Goal: Task Accomplishment & Management: Use online tool/utility

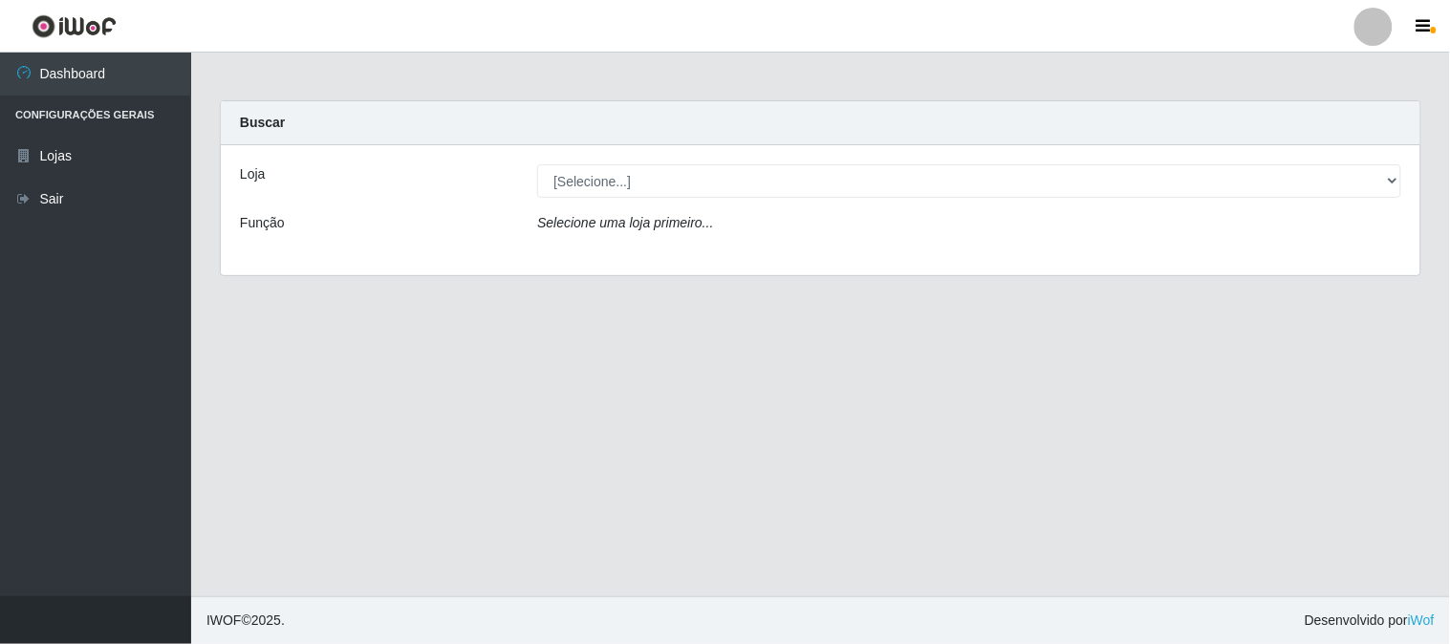
click at [1409, 172] on div "[Selecione...] Rede Compras Supermercados - LOJA 1" at bounding box center [969, 180] width 893 height 33
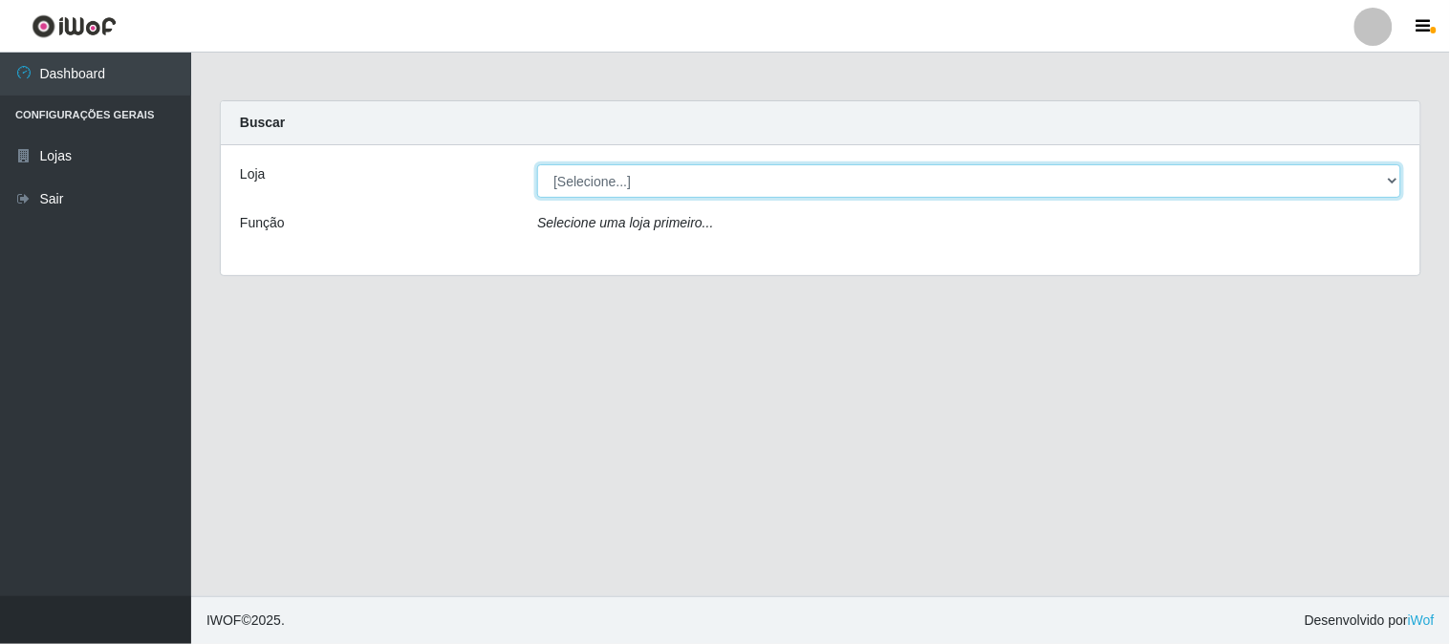
click at [1380, 174] on select "[Selecione...] Rede Compras Supermercados - LOJA 1" at bounding box center [969, 180] width 864 height 33
select select "158"
click at [537, 164] on select "[Selecione...] Rede Compras Supermercados - LOJA 1" at bounding box center [969, 180] width 864 height 33
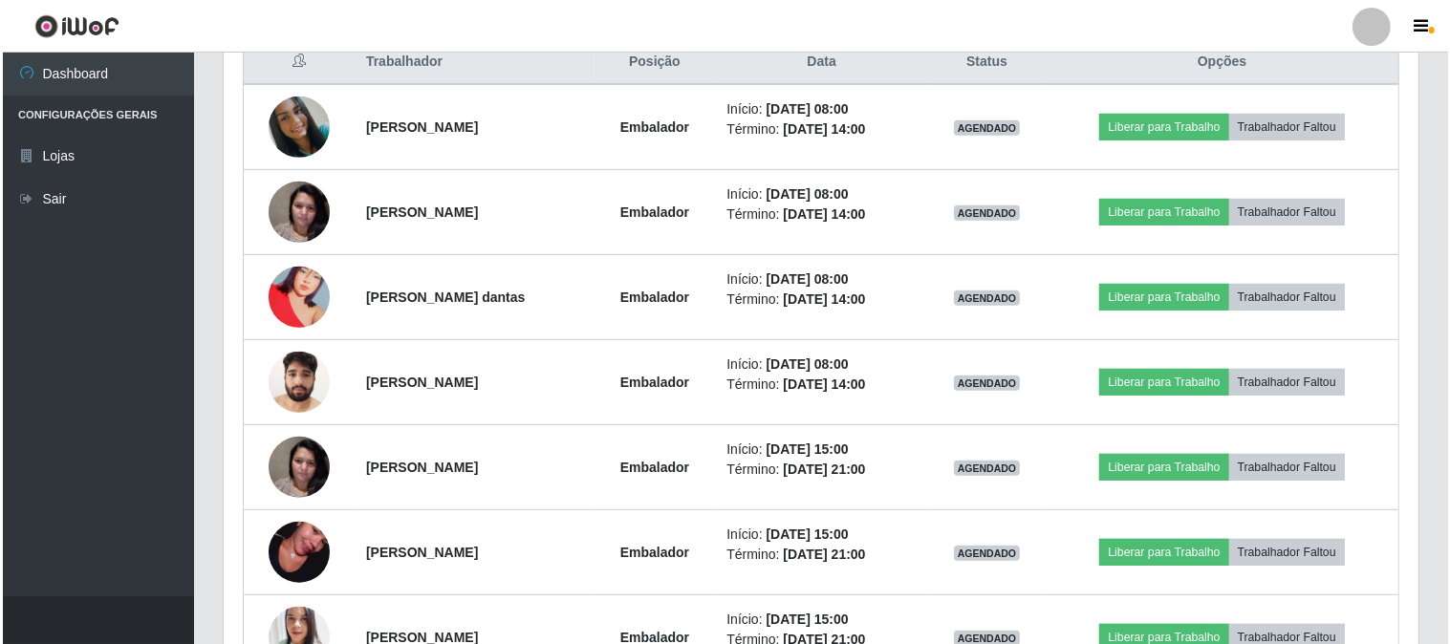
scroll to position [860, 0]
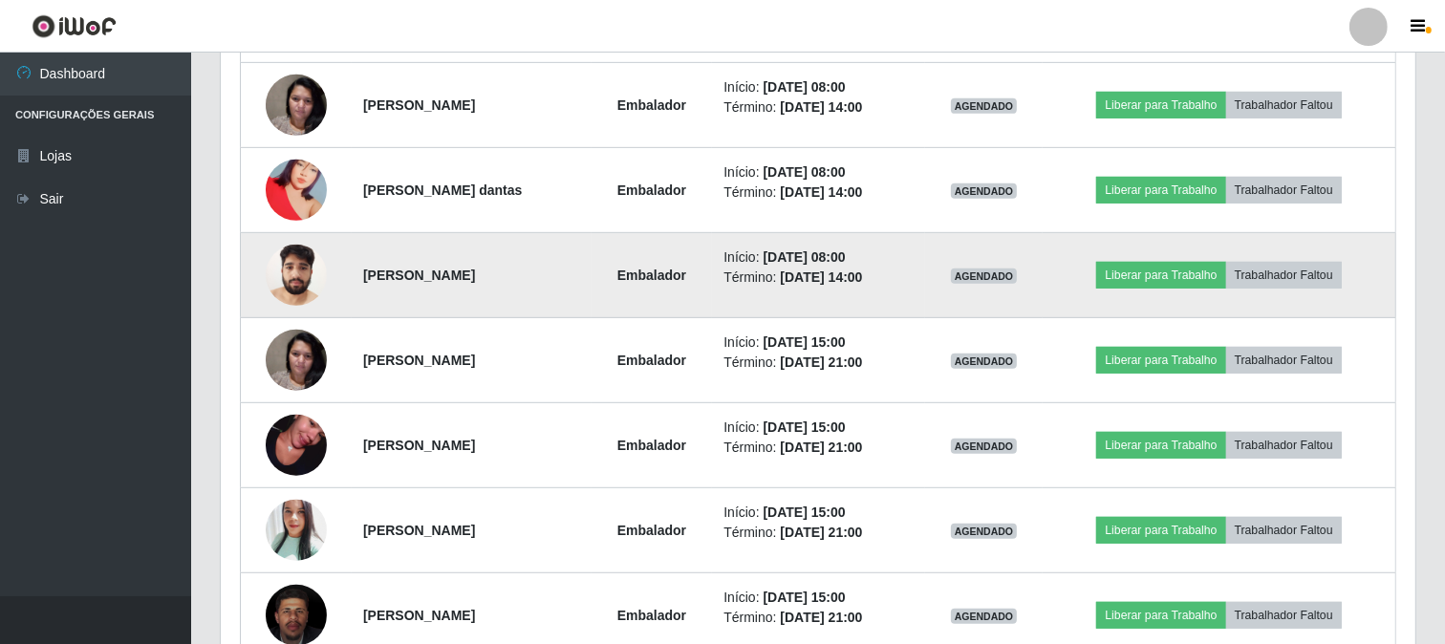
click at [291, 263] on img at bounding box center [296, 274] width 61 height 81
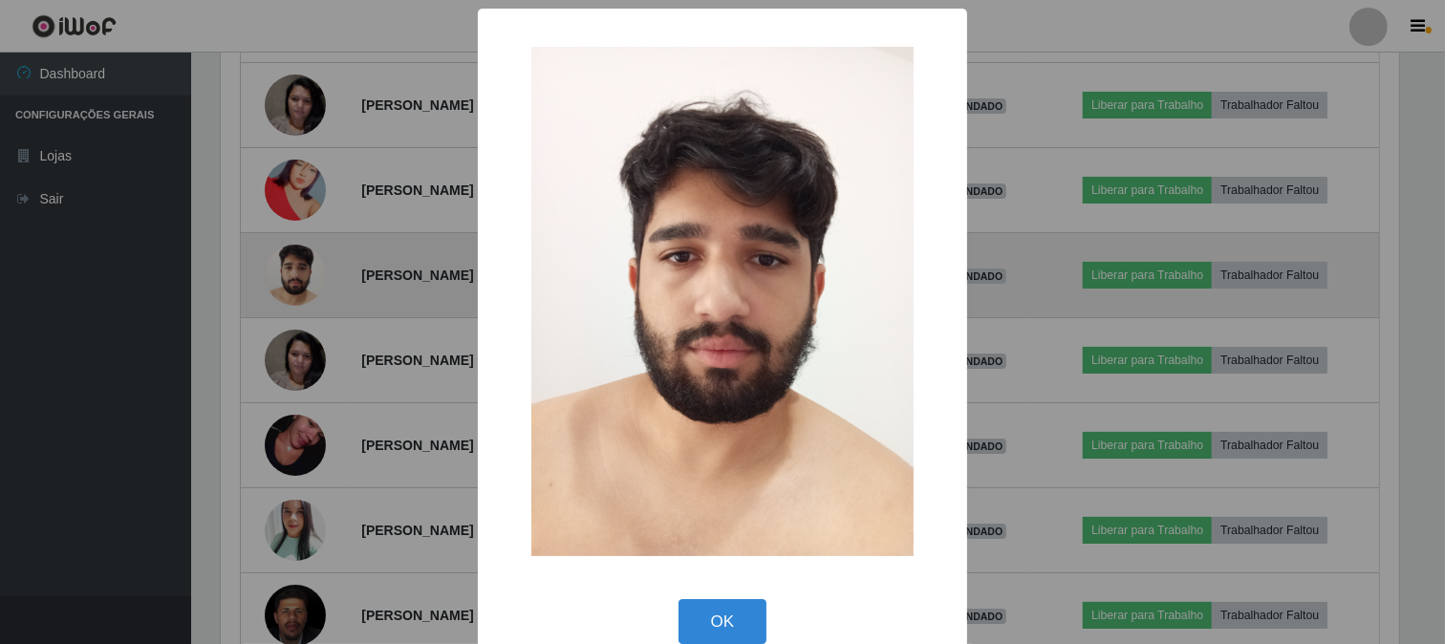
scroll to position [396, 1182]
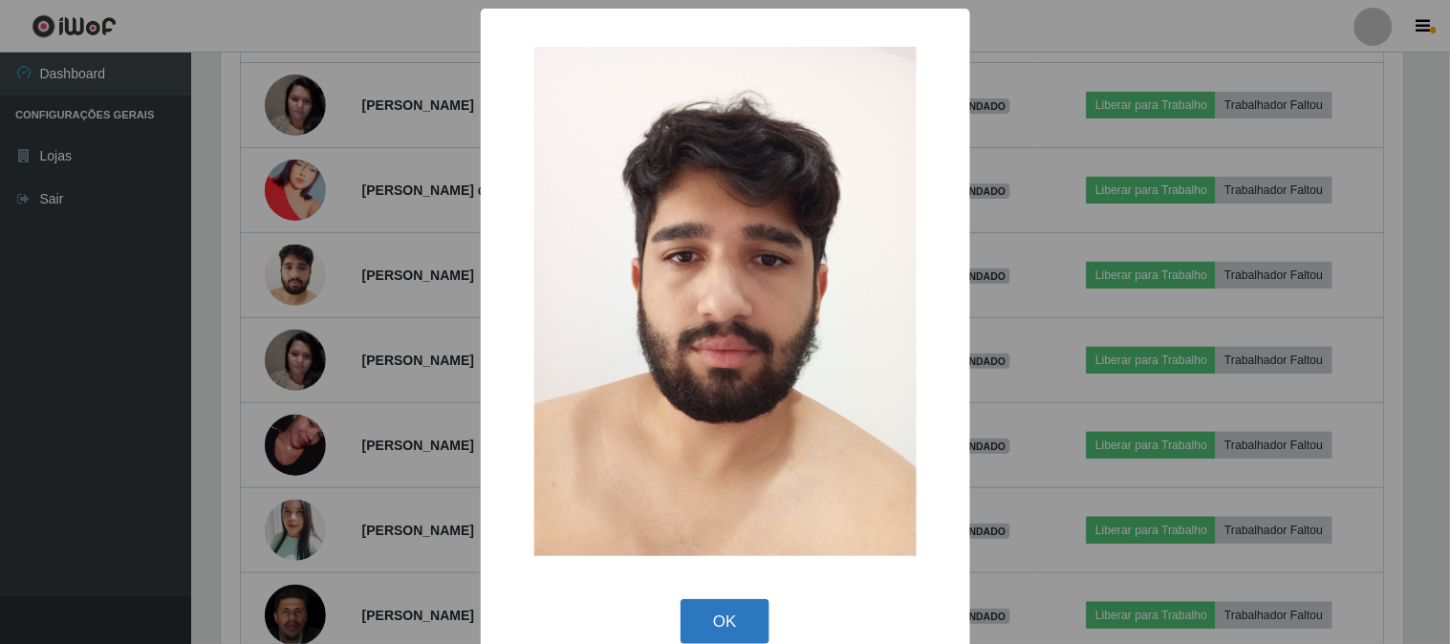
click at [731, 628] on button "OK" at bounding box center [724, 621] width 89 height 45
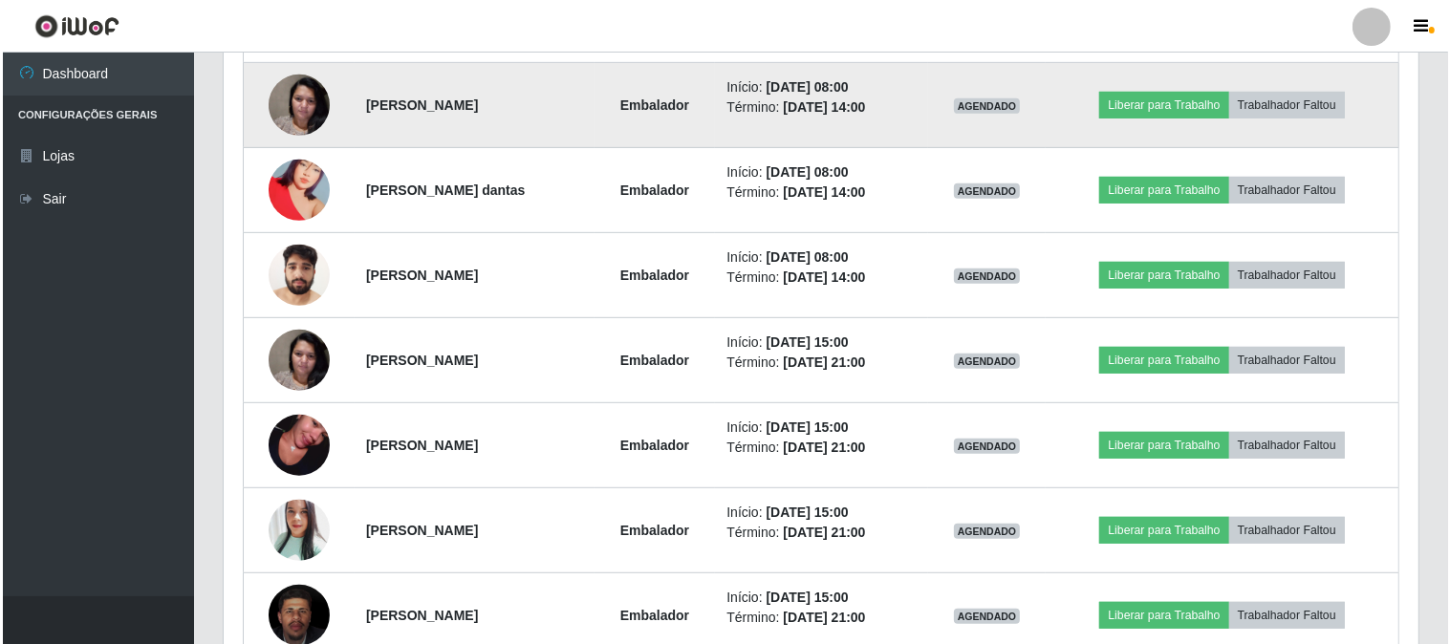
scroll to position [753, 0]
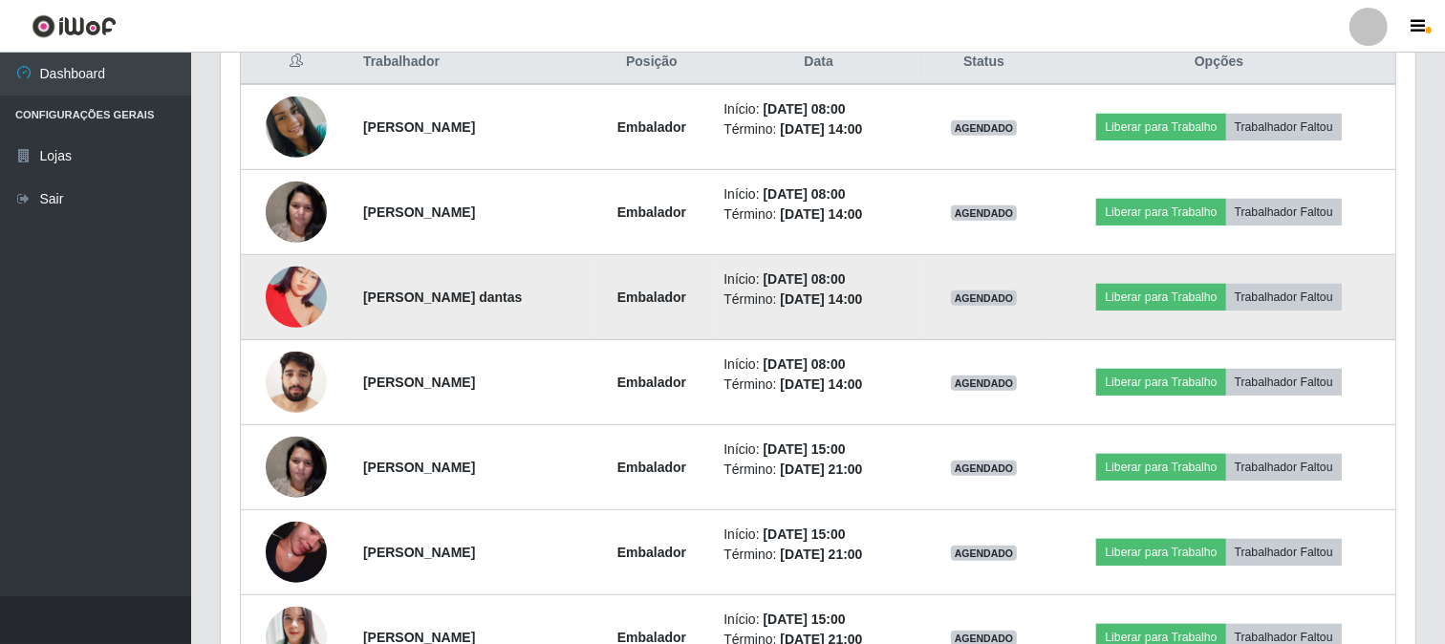
click at [277, 306] on img at bounding box center [296, 297] width 61 height 109
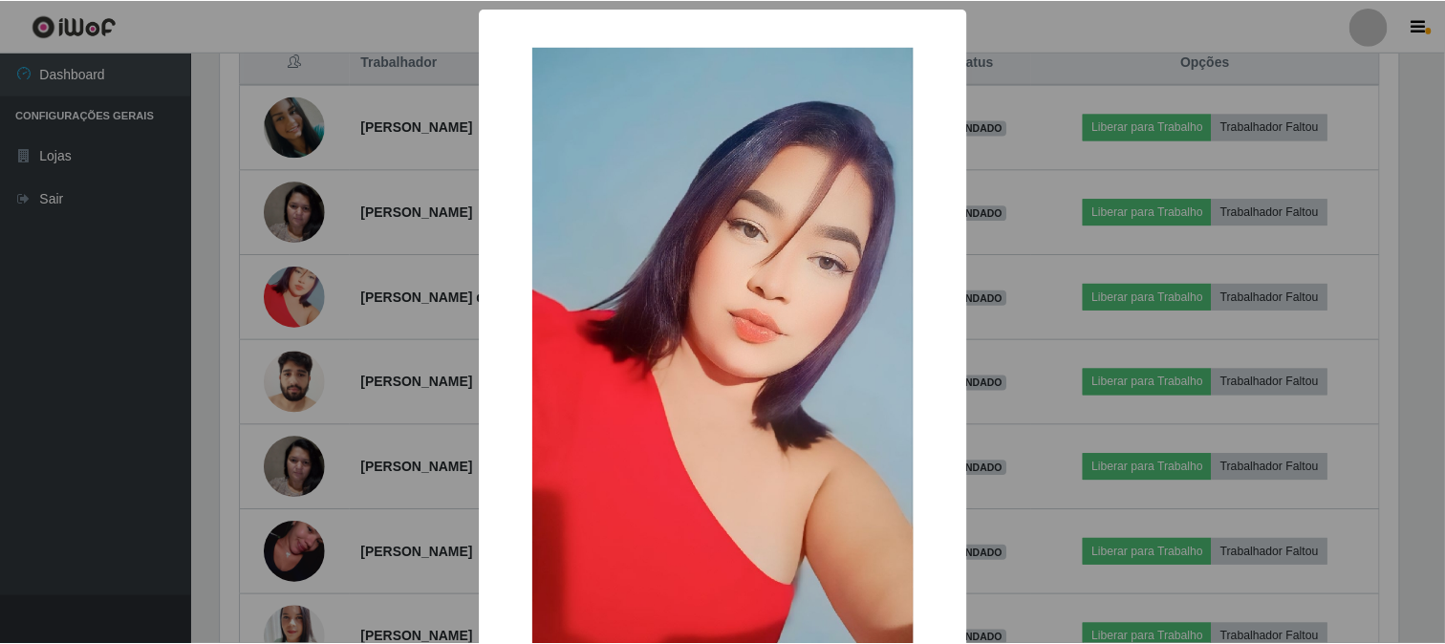
scroll to position [201, 0]
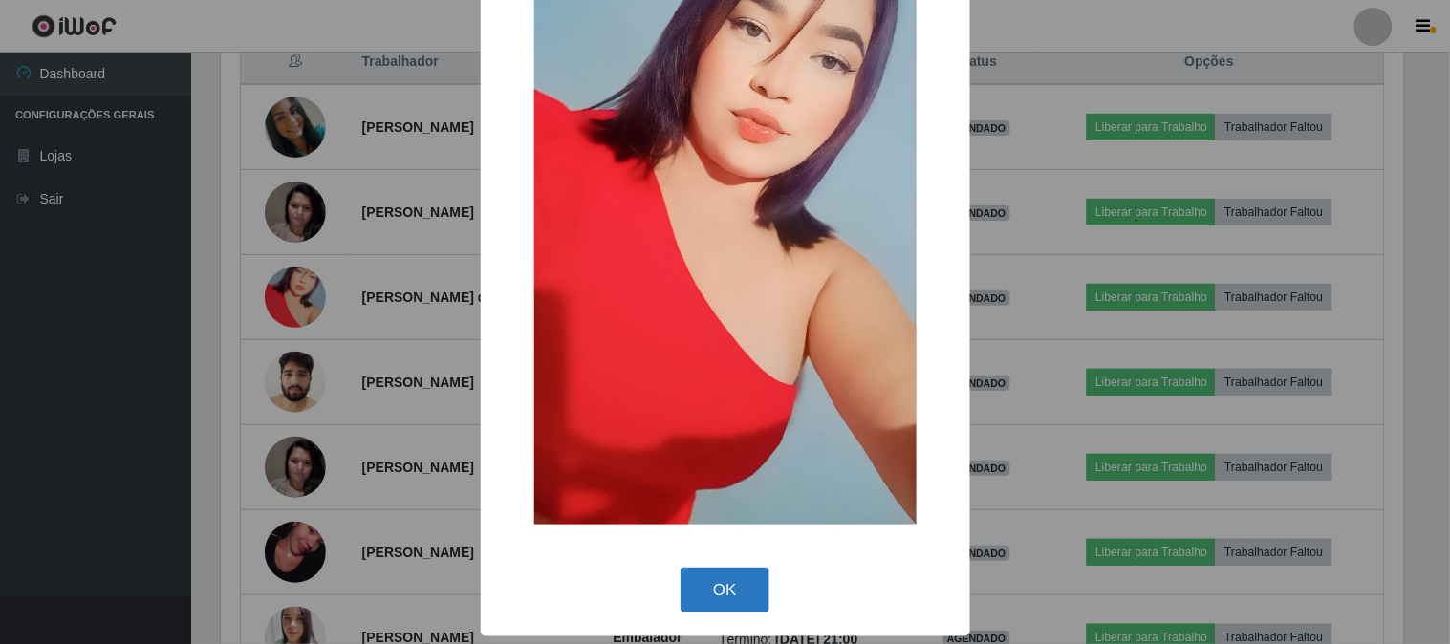
click at [750, 593] on button "OK" at bounding box center [724, 590] width 89 height 45
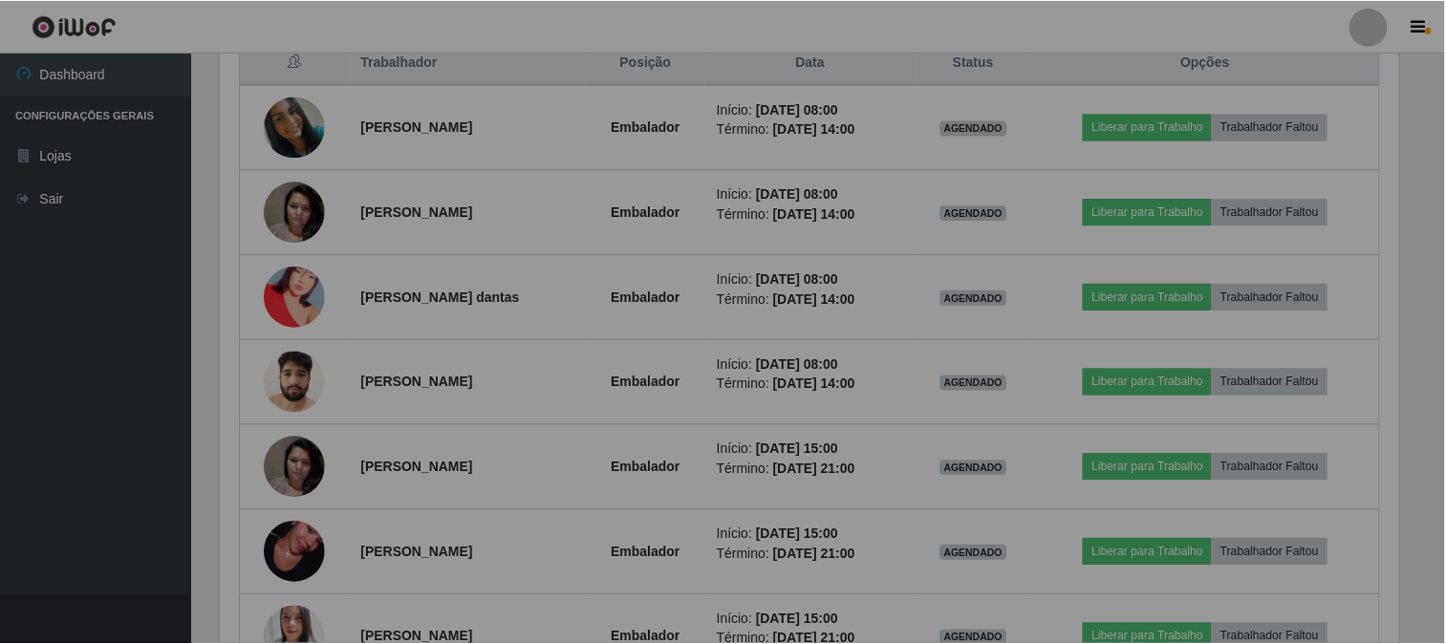
scroll to position [396, 1195]
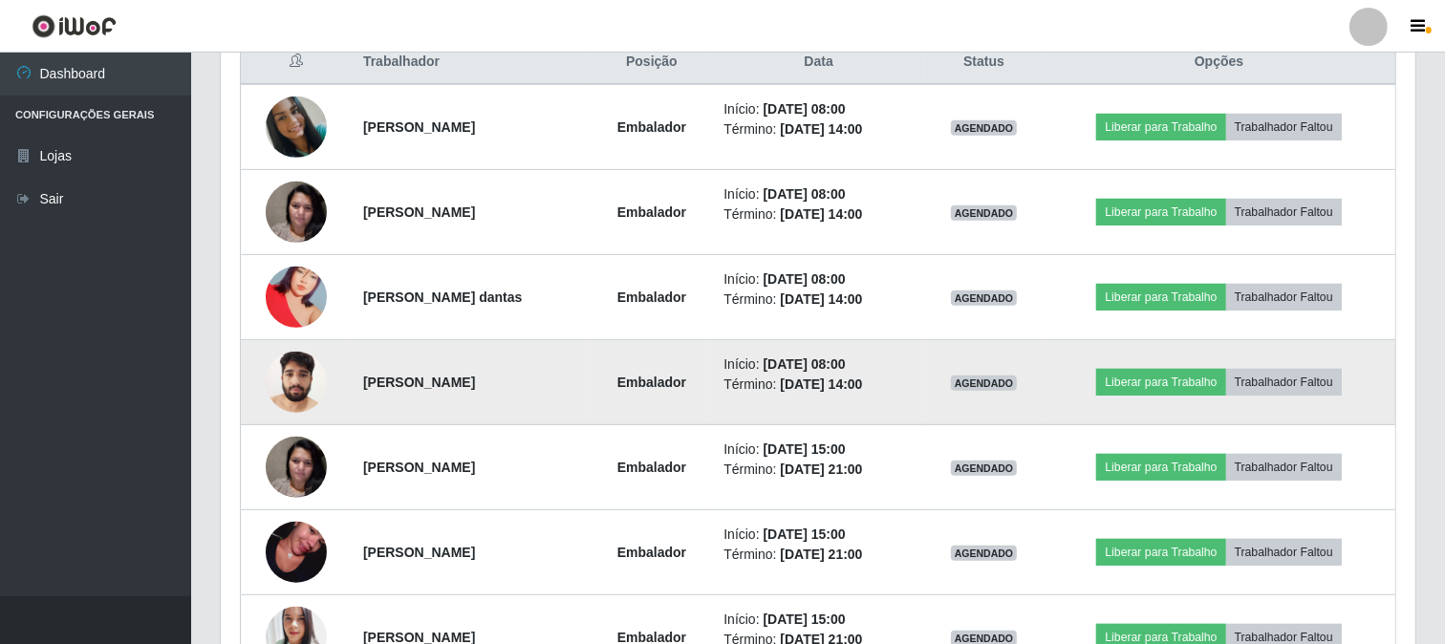
click at [300, 376] on img at bounding box center [296, 381] width 61 height 81
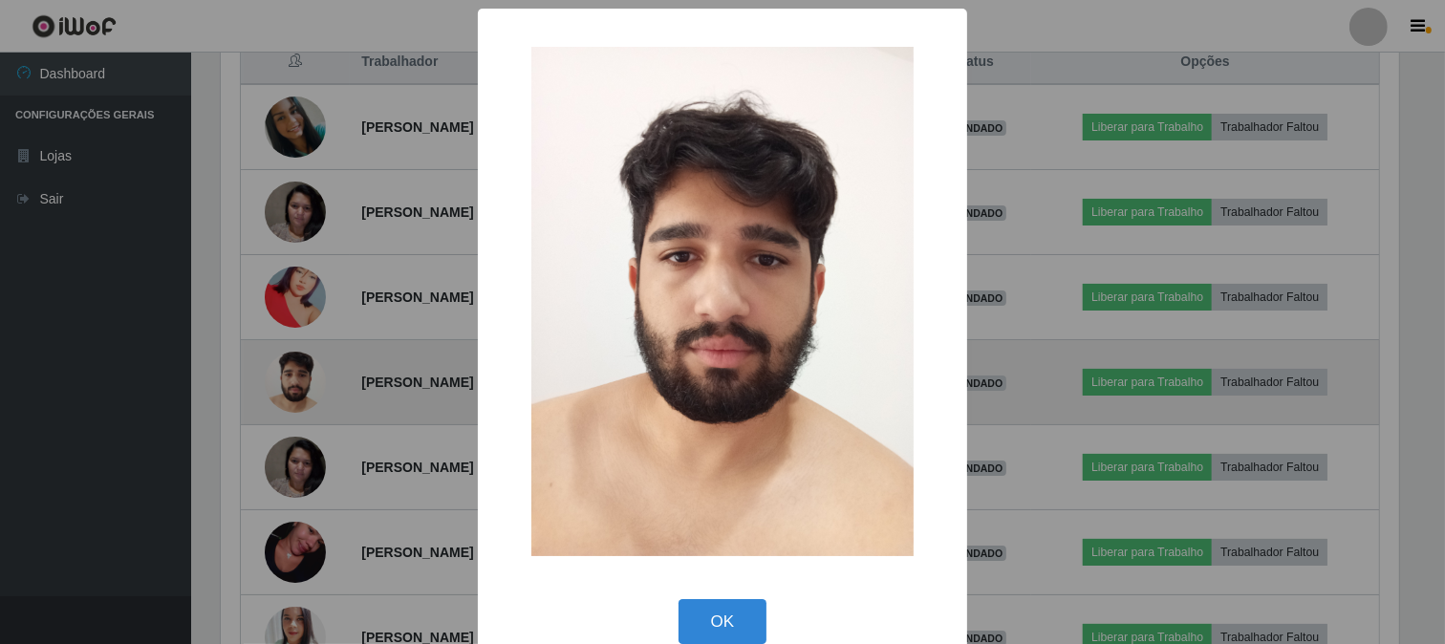
scroll to position [396, 1182]
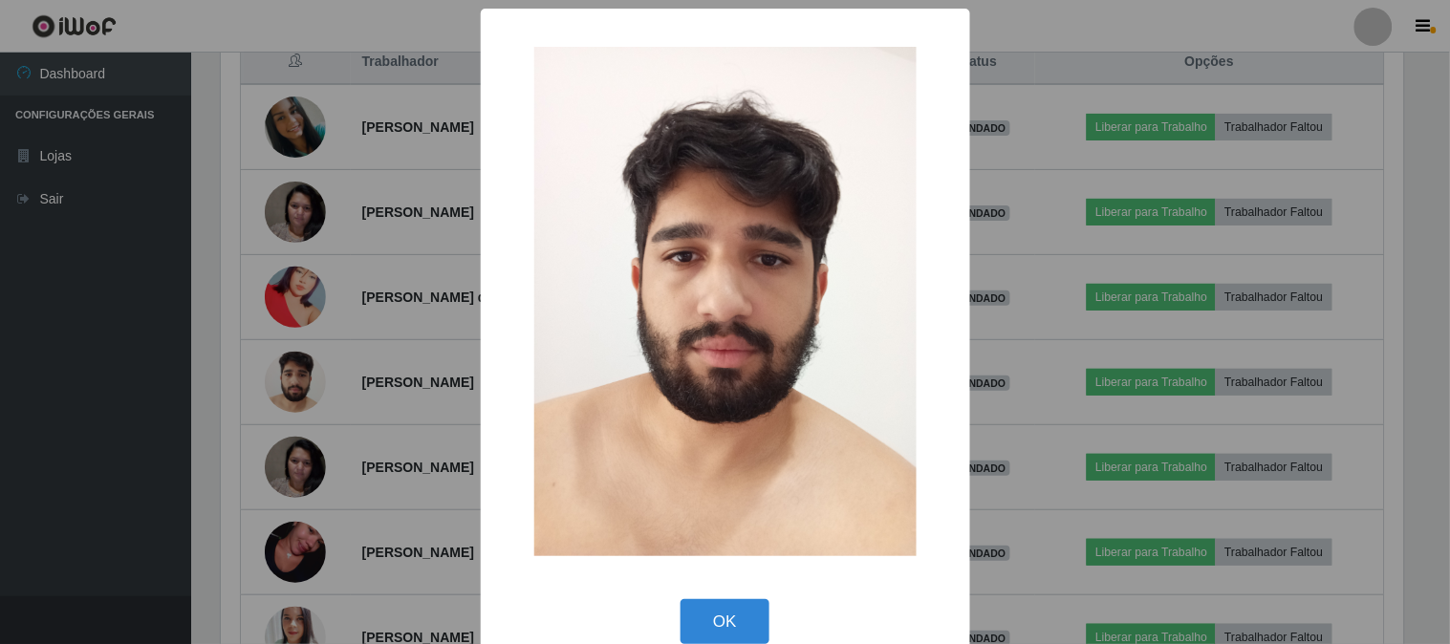
click at [289, 370] on div "× OK Cancel" at bounding box center [725, 322] width 1450 height 644
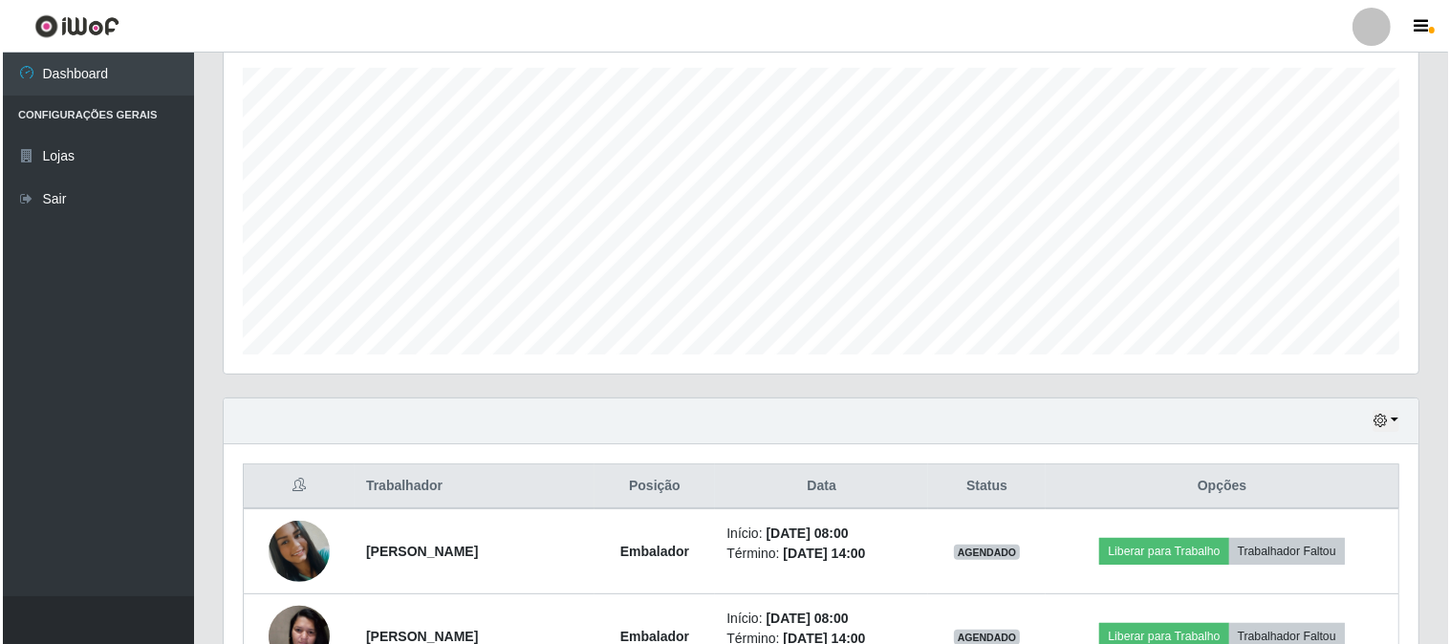
scroll to position [541, 0]
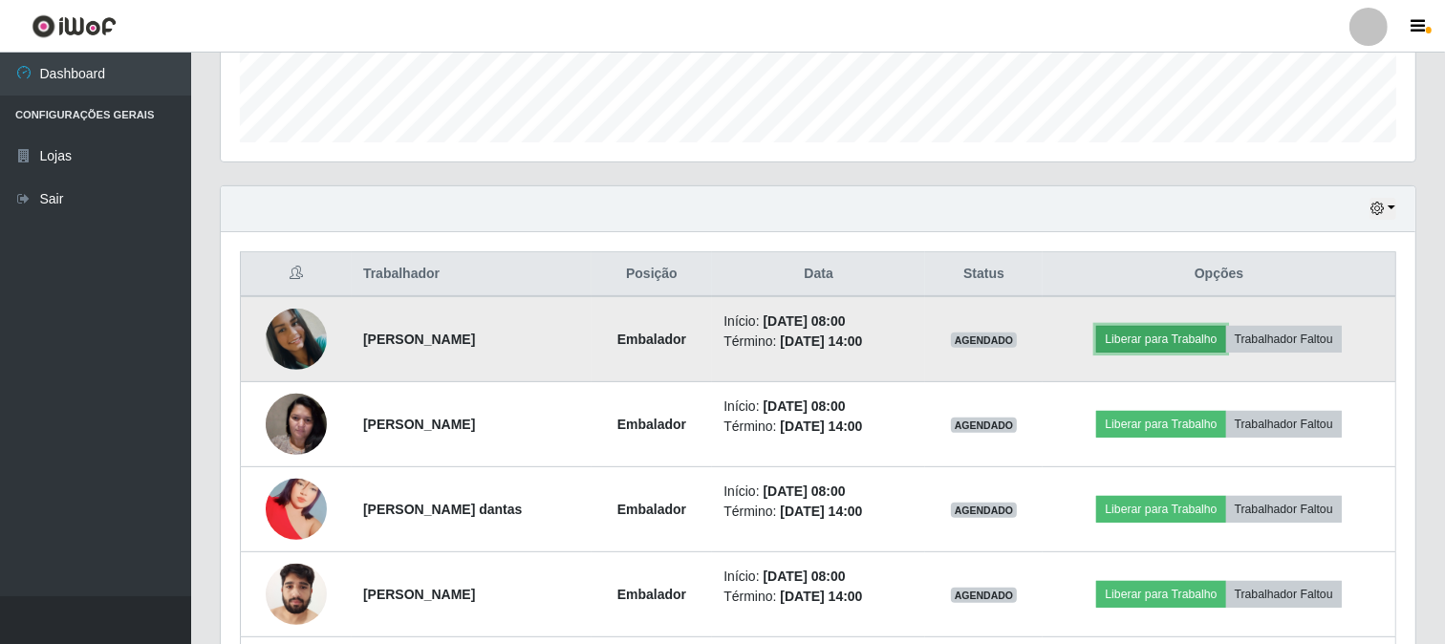
click at [1199, 345] on button "Liberar para Trabalho" at bounding box center [1160, 339] width 129 height 27
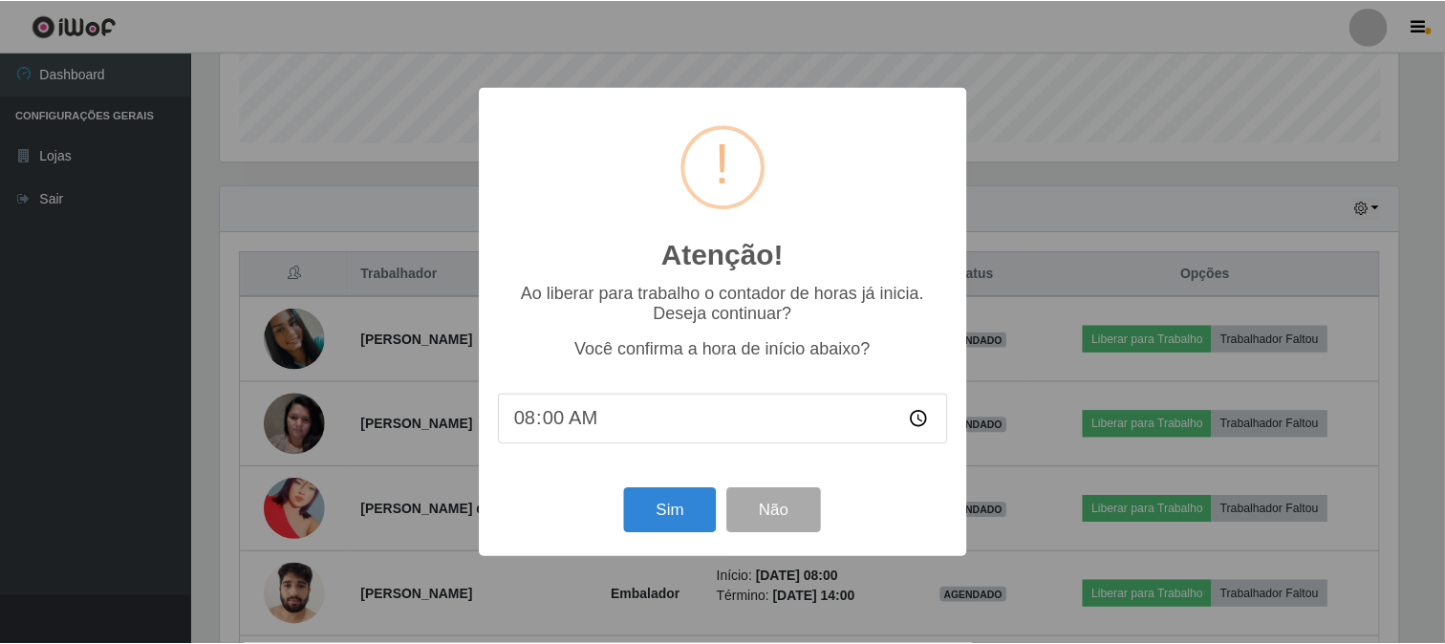
scroll to position [396, 1182]
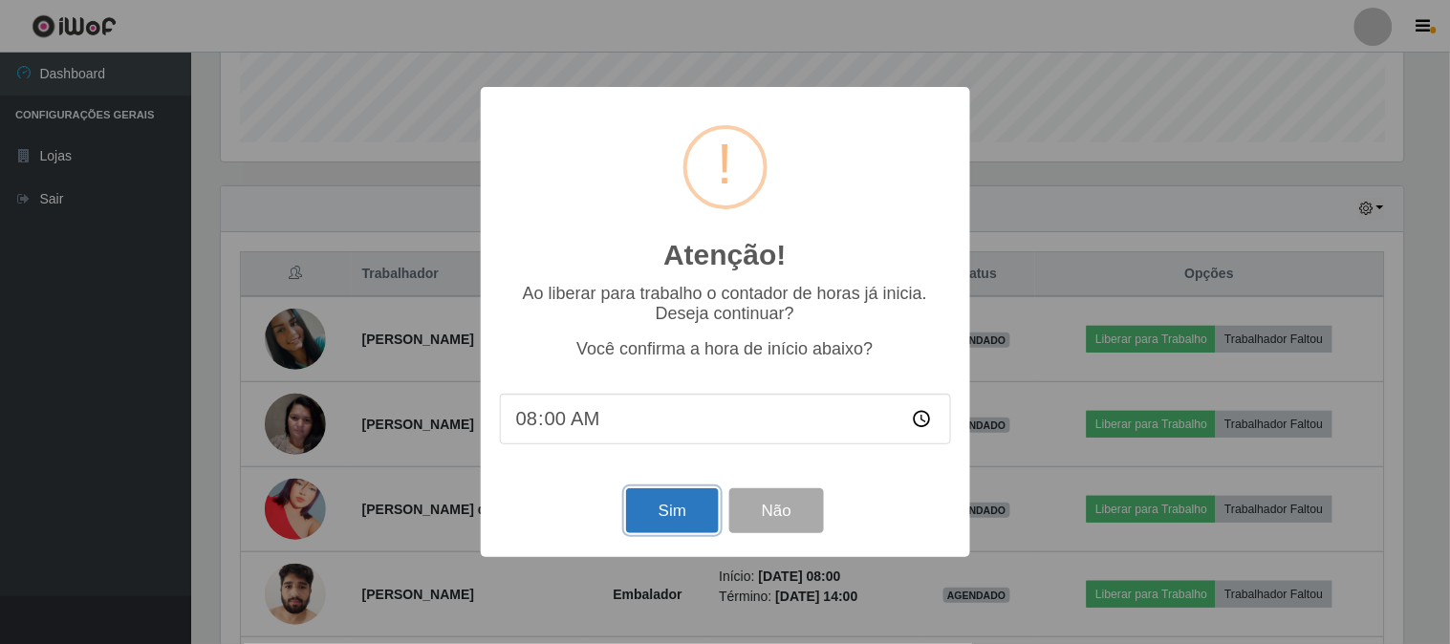
click at [709, 520] on button "Sim" at bounding box center [672, 510] width 93 height 45
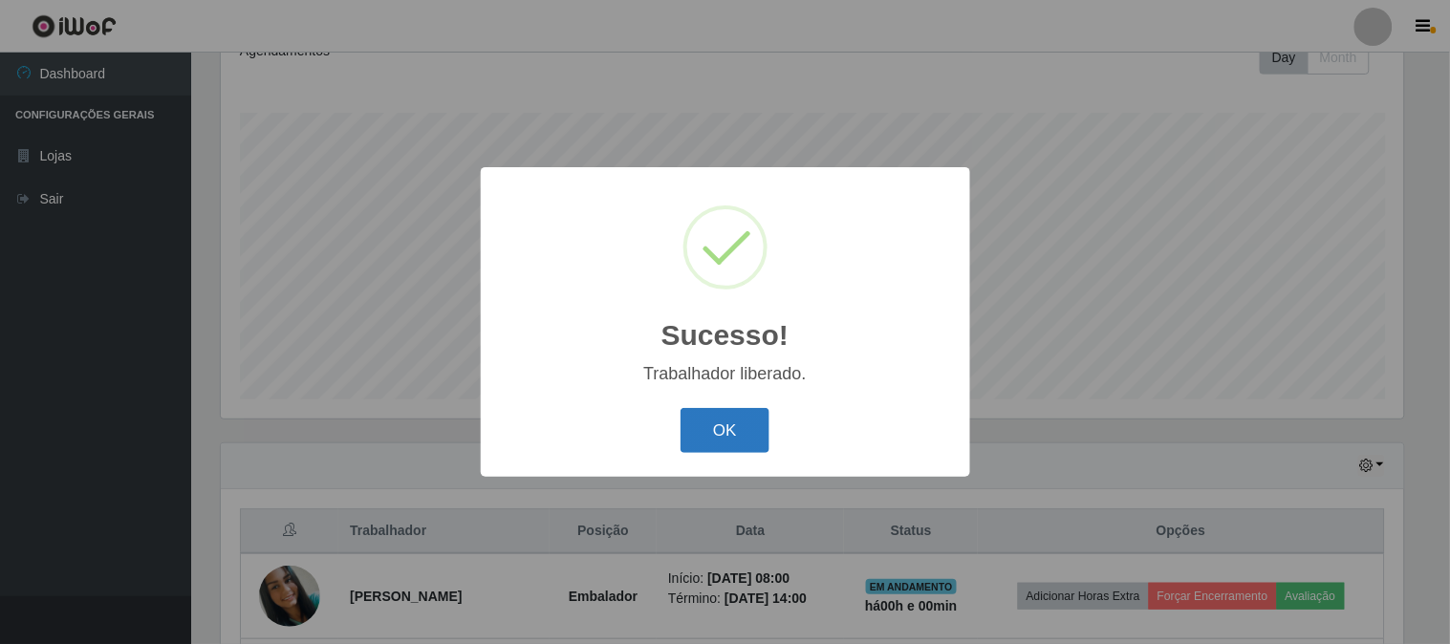
click at [709, 431] on button "OK" at bounding box center [724, 430] width 89 height 45
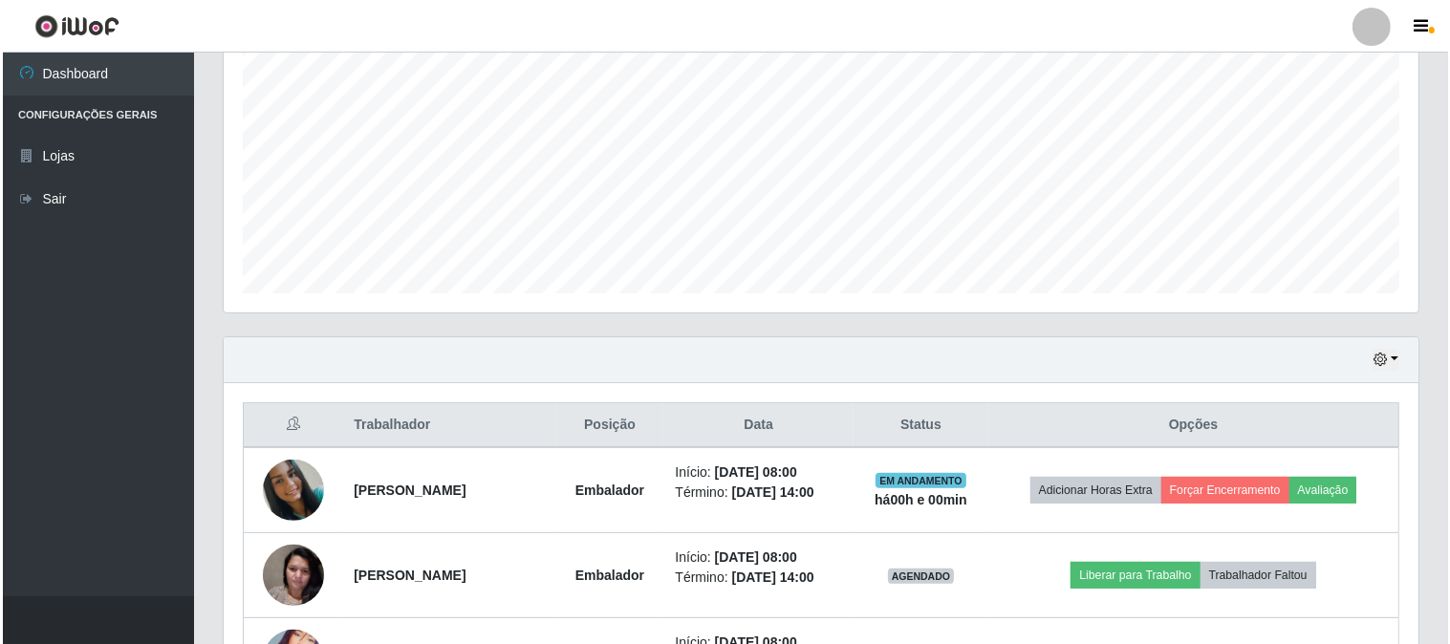
scroll to position [497, 0]
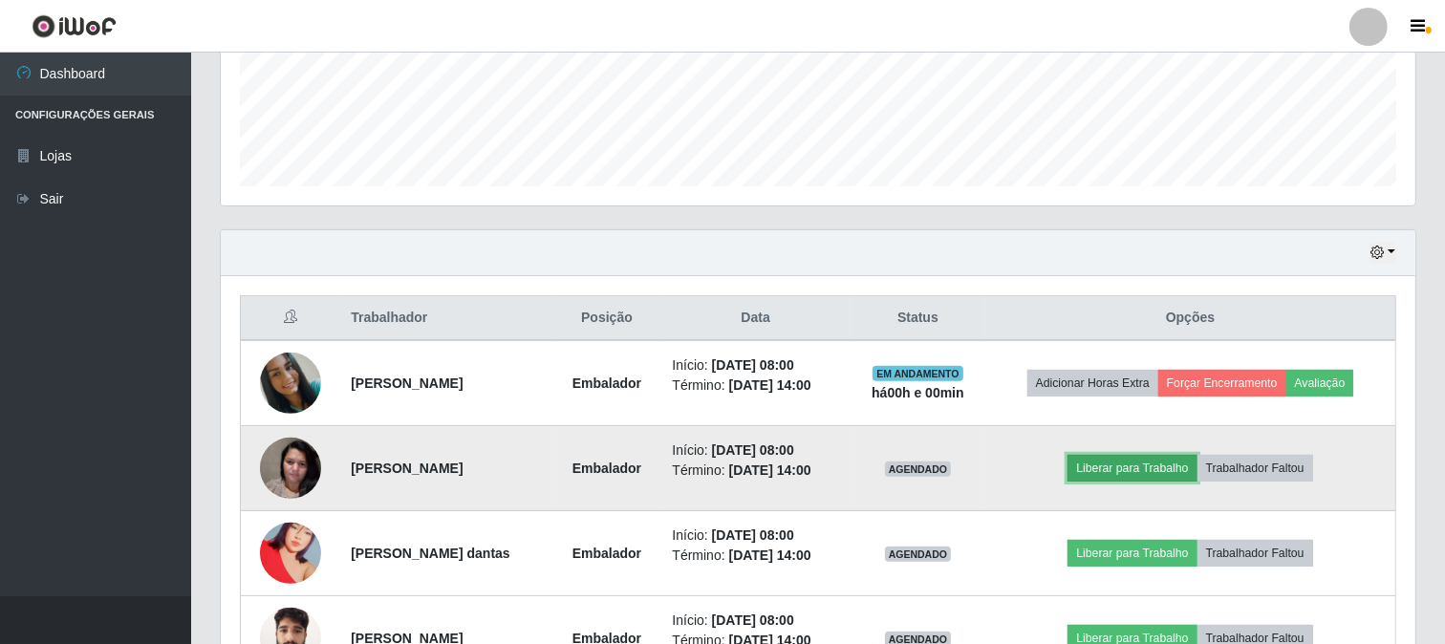
click at [1152, 469] on button "Liberar para Trabalho" at bounding box center [1131, 468] width 129 height 27
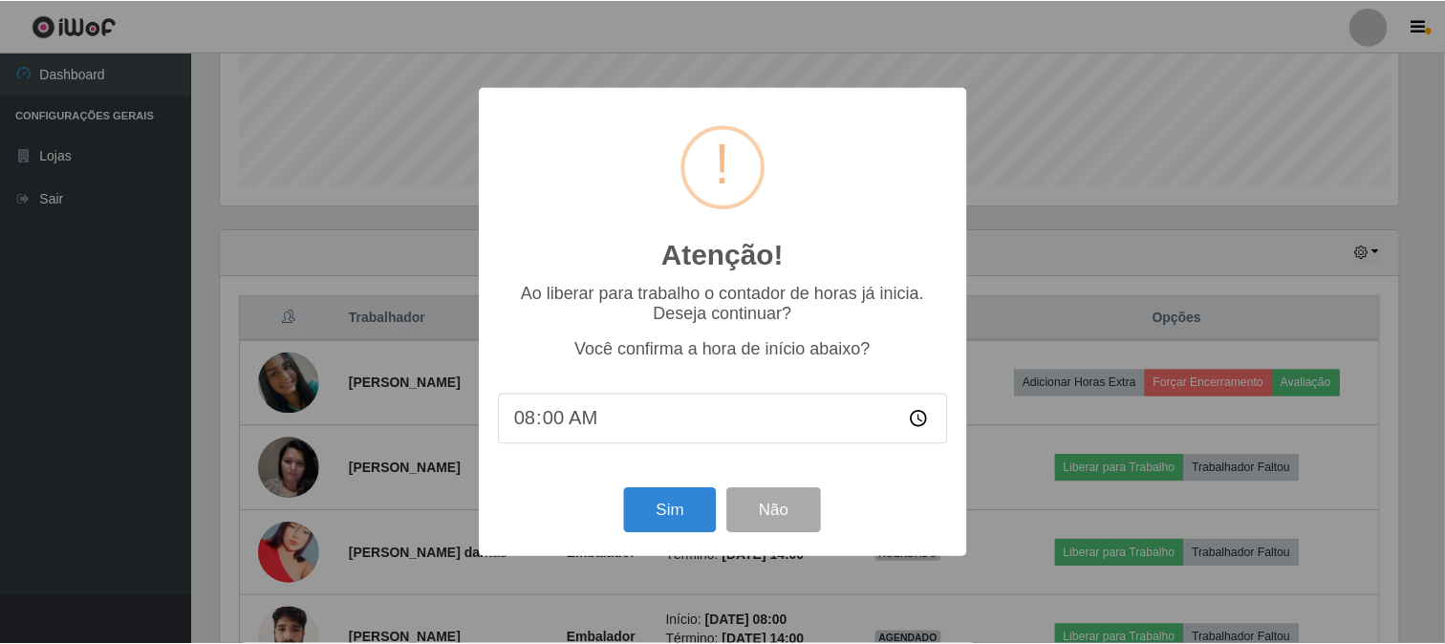
scroll to position [396, 1182]
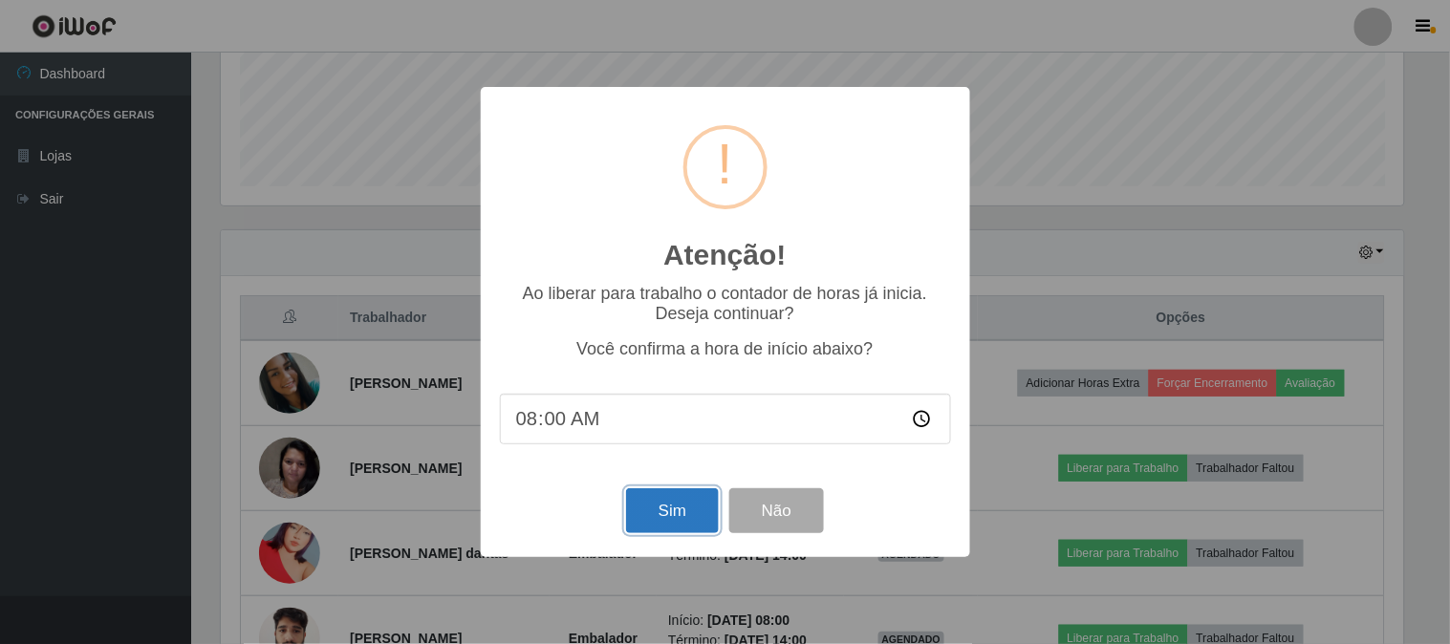
click at [671, 512] on button "Sim" at bounding box center [672, 510] width 93 height 45
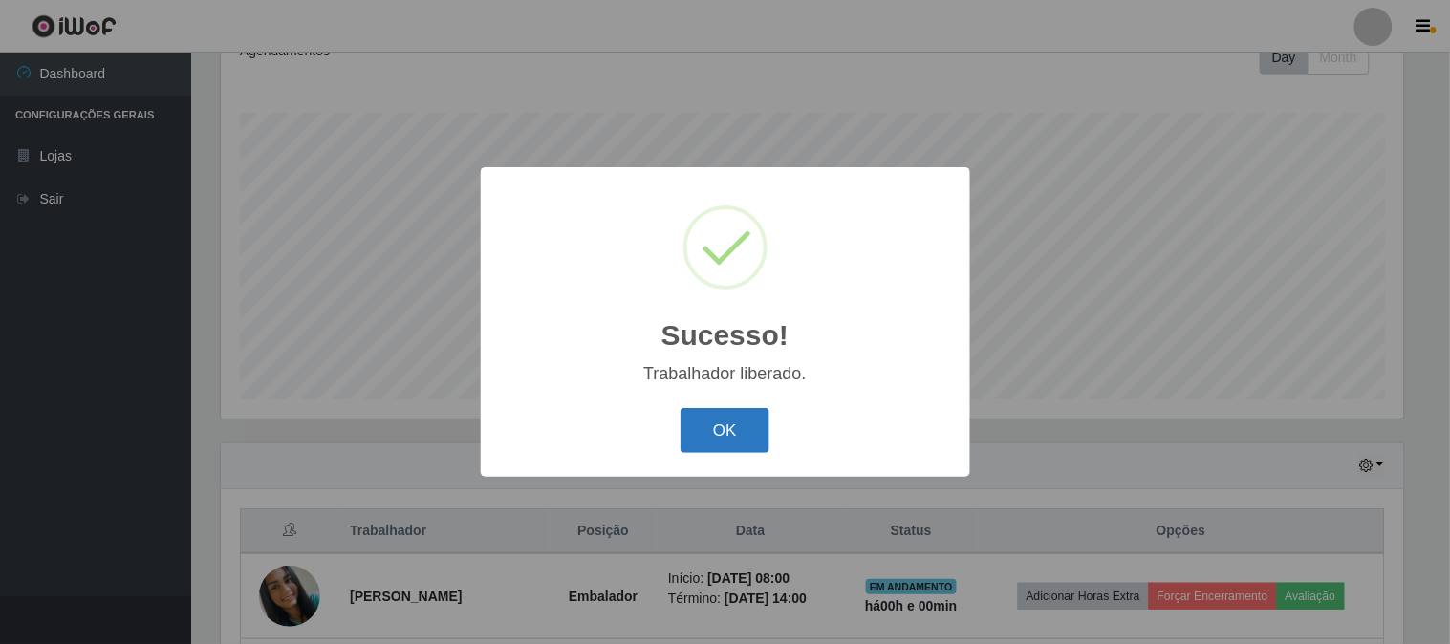
click at [732, 412] on button "OK" at bounding box center [724, 430] width 89 height 45
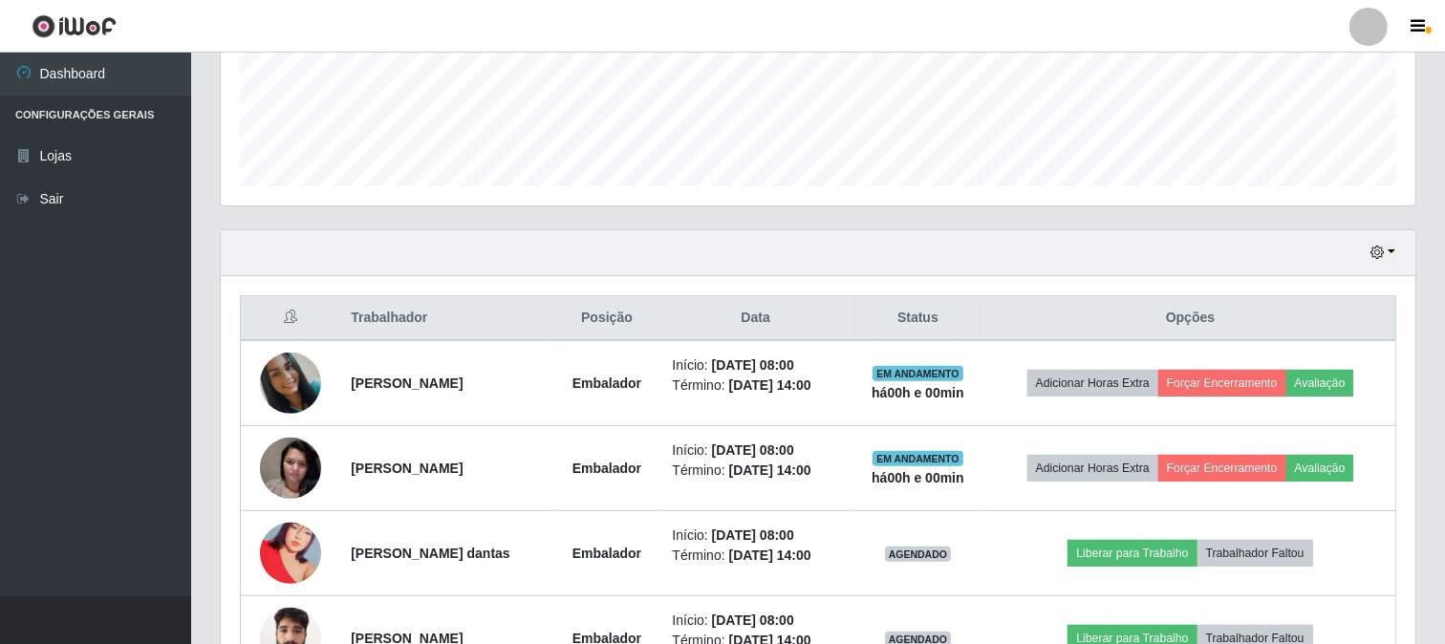
scroll to position [815, 0]
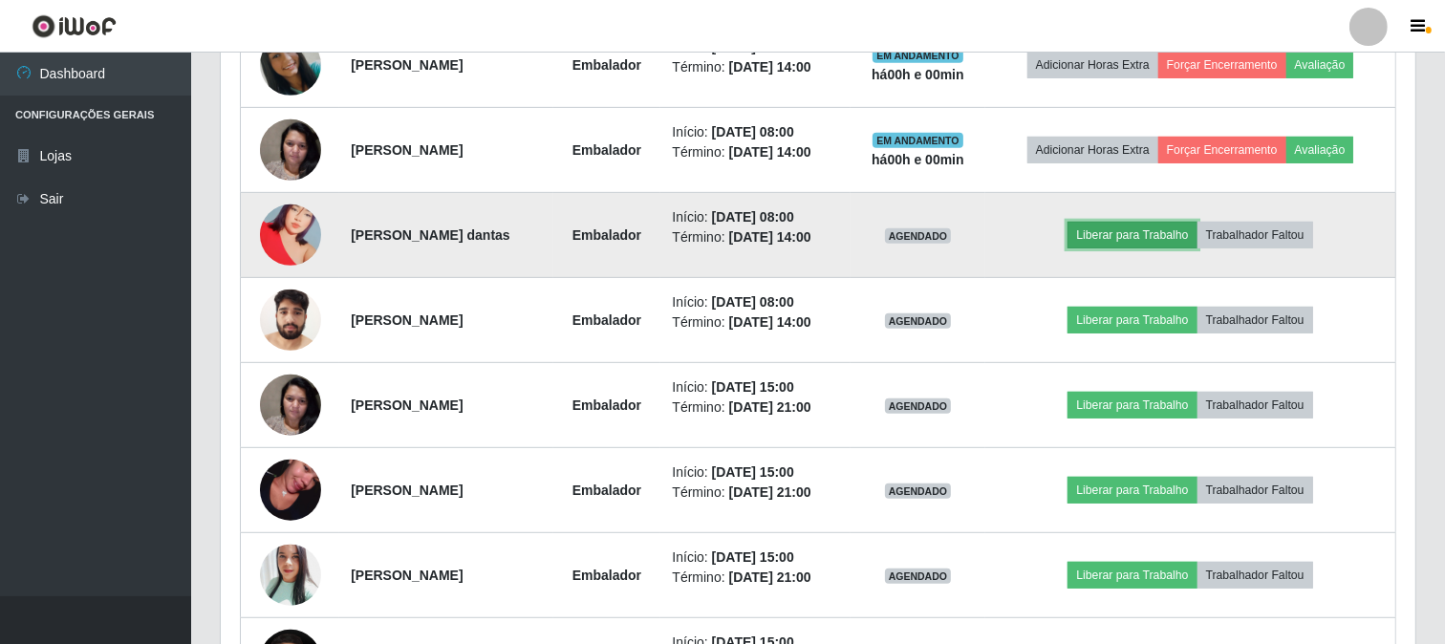
click at [1092, 234] on button "Liberar para Trabalho" at bounding box center [1131, 235] width 129 height 27
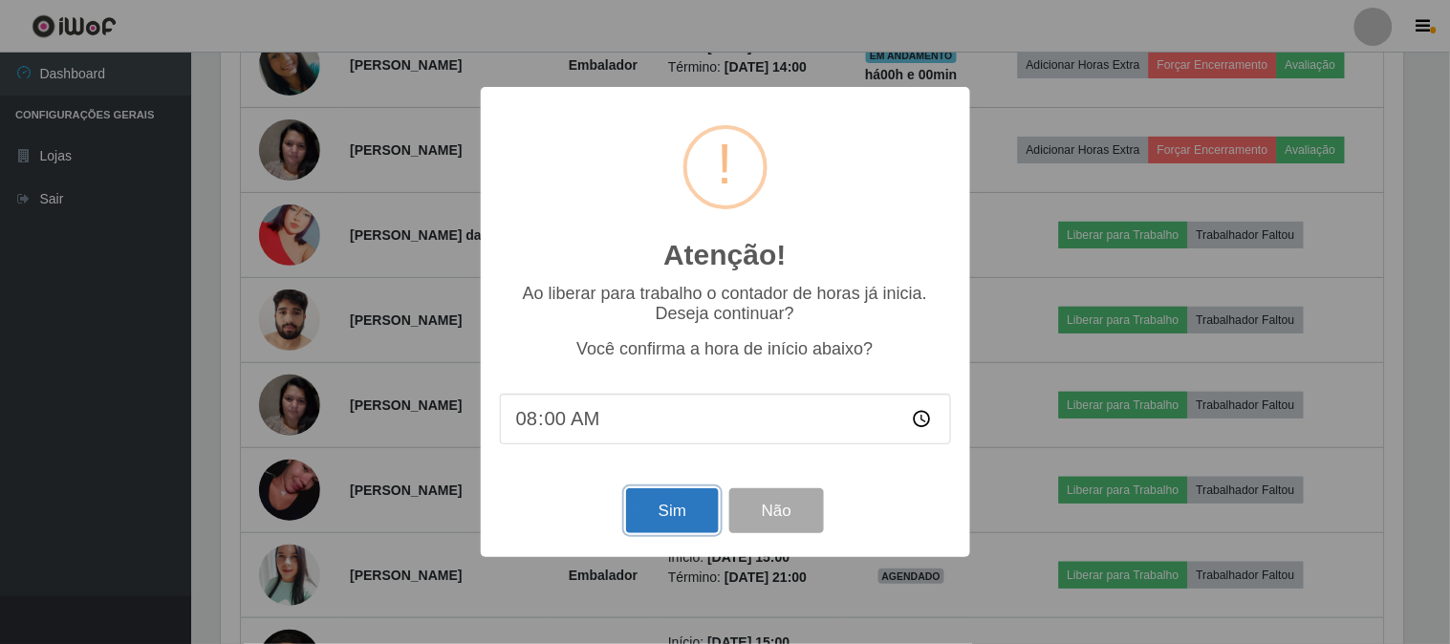
click at [681, 509] on button "Sim" at bounding box center [672, 510] width 93 height 45
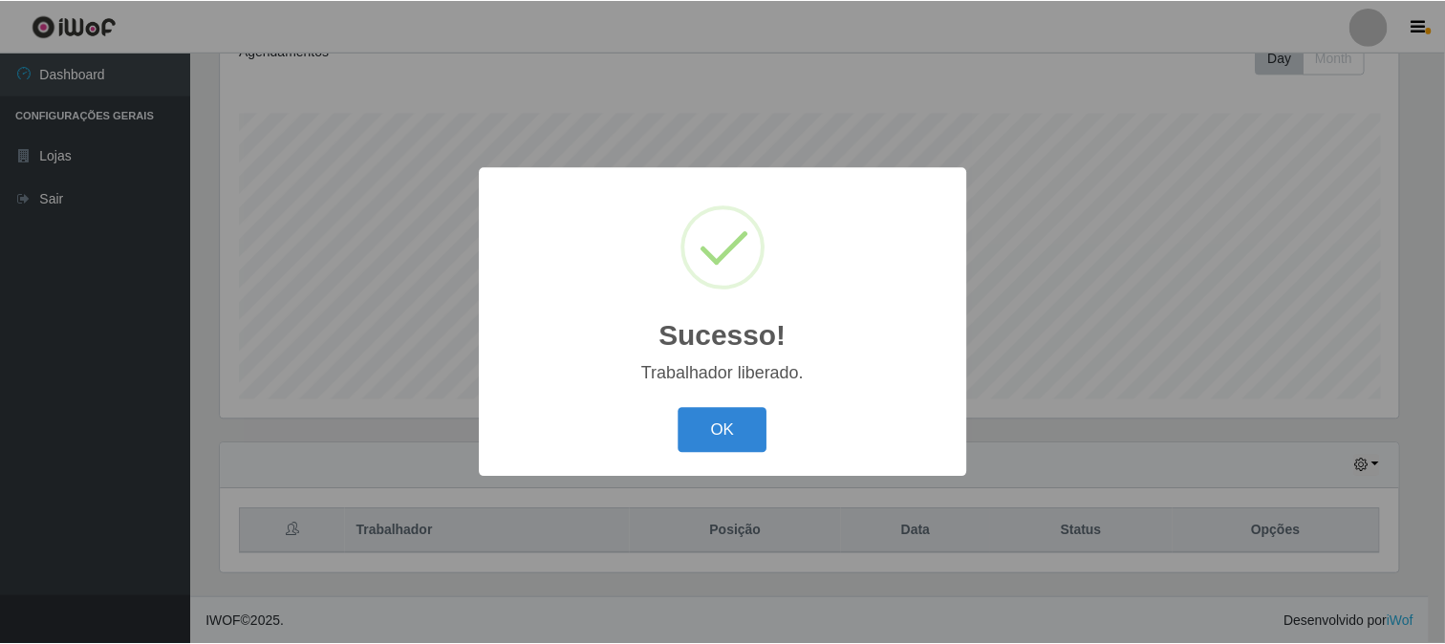
scroll to position [0, 0]
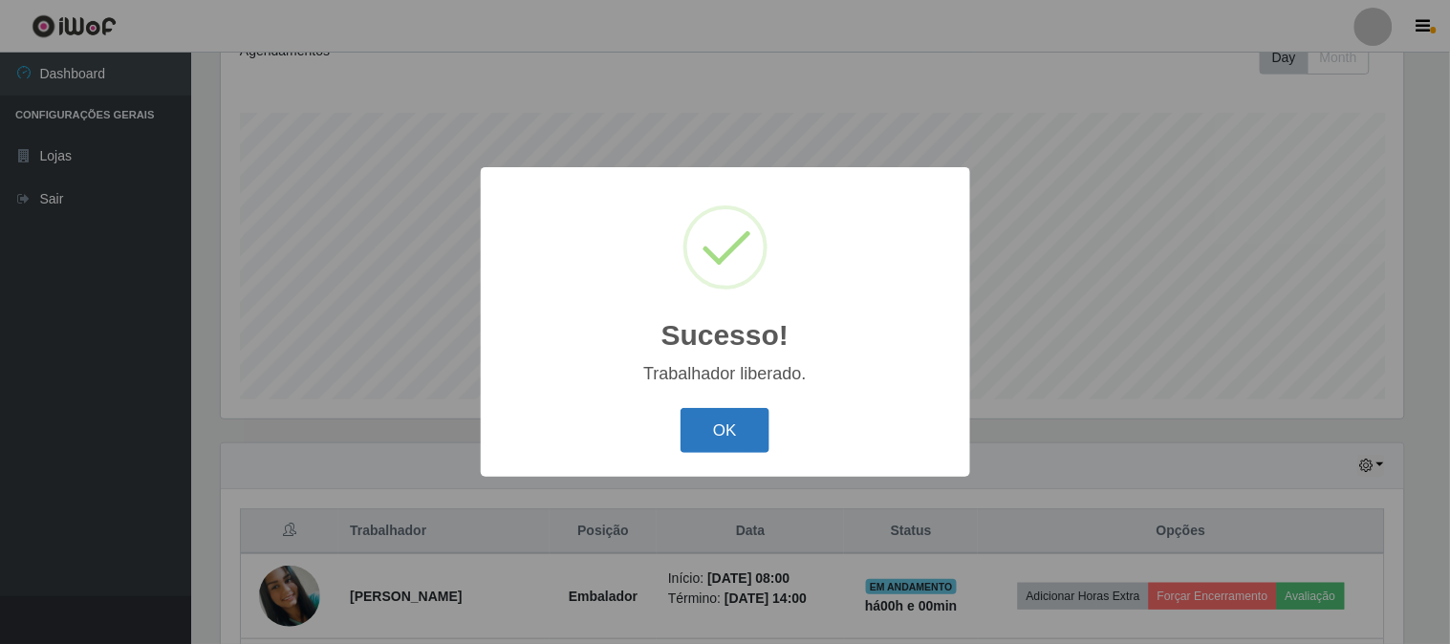
click at [724, 422] on button "OK" at bounding box center [724, 430] width 89 height 45
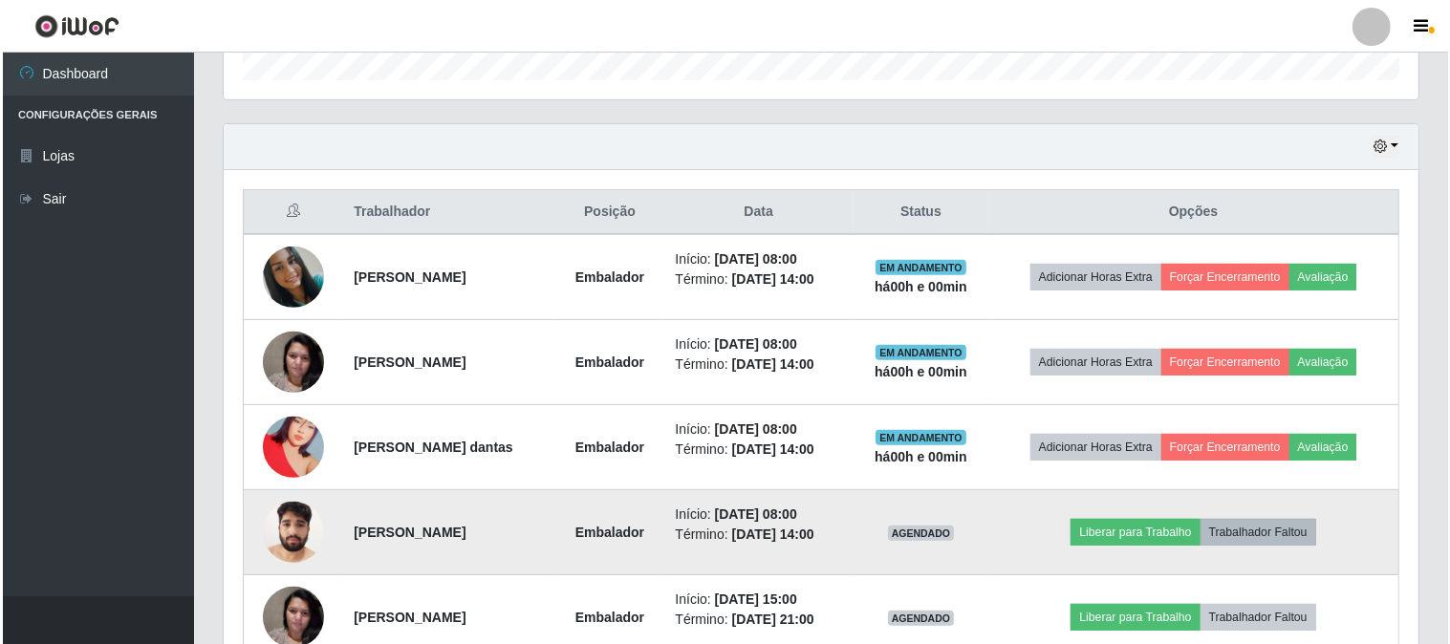
scroll to position [709, 0]
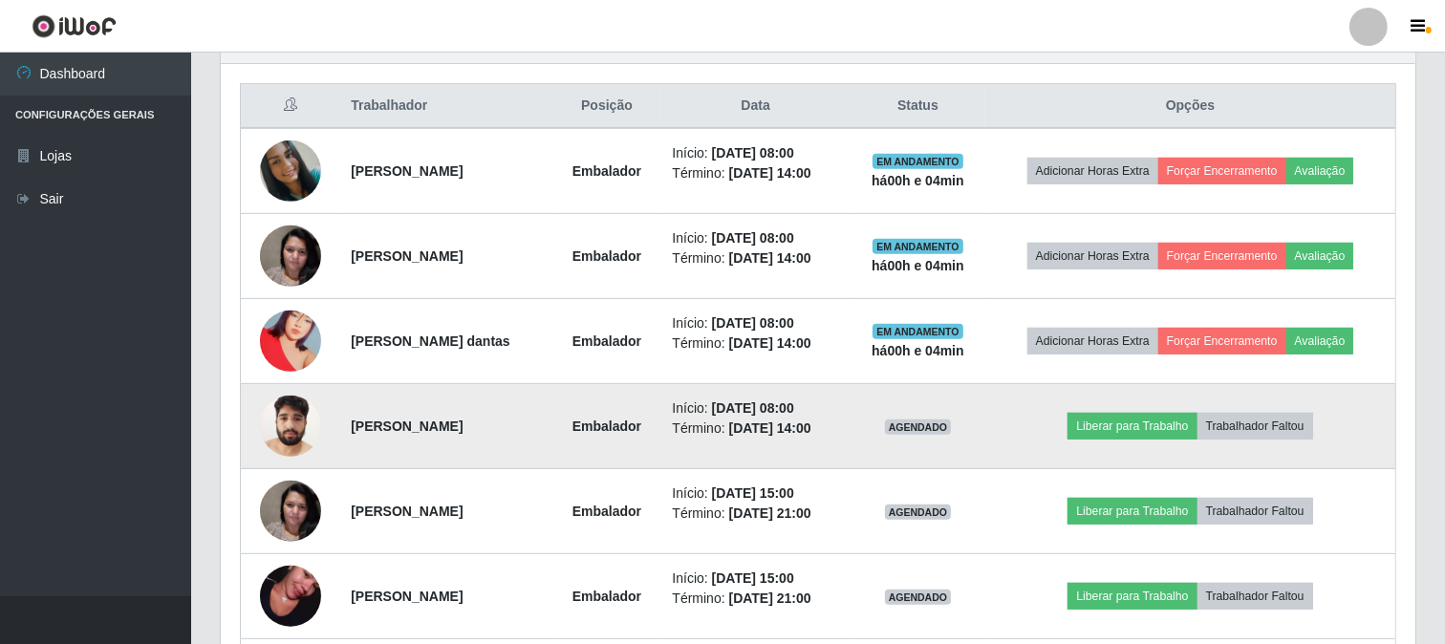
click at [280, 438] on img at bounding box center [290, 425] width 61 height 81
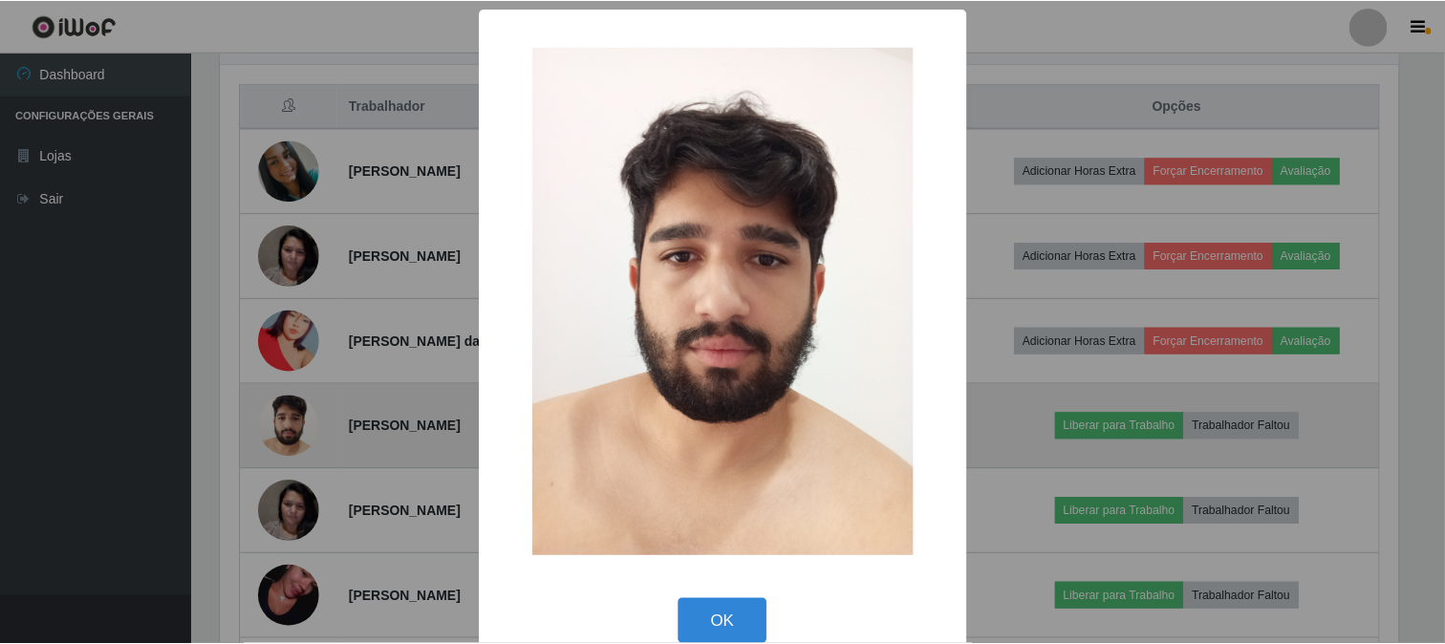
scroll to position [396, 1182]
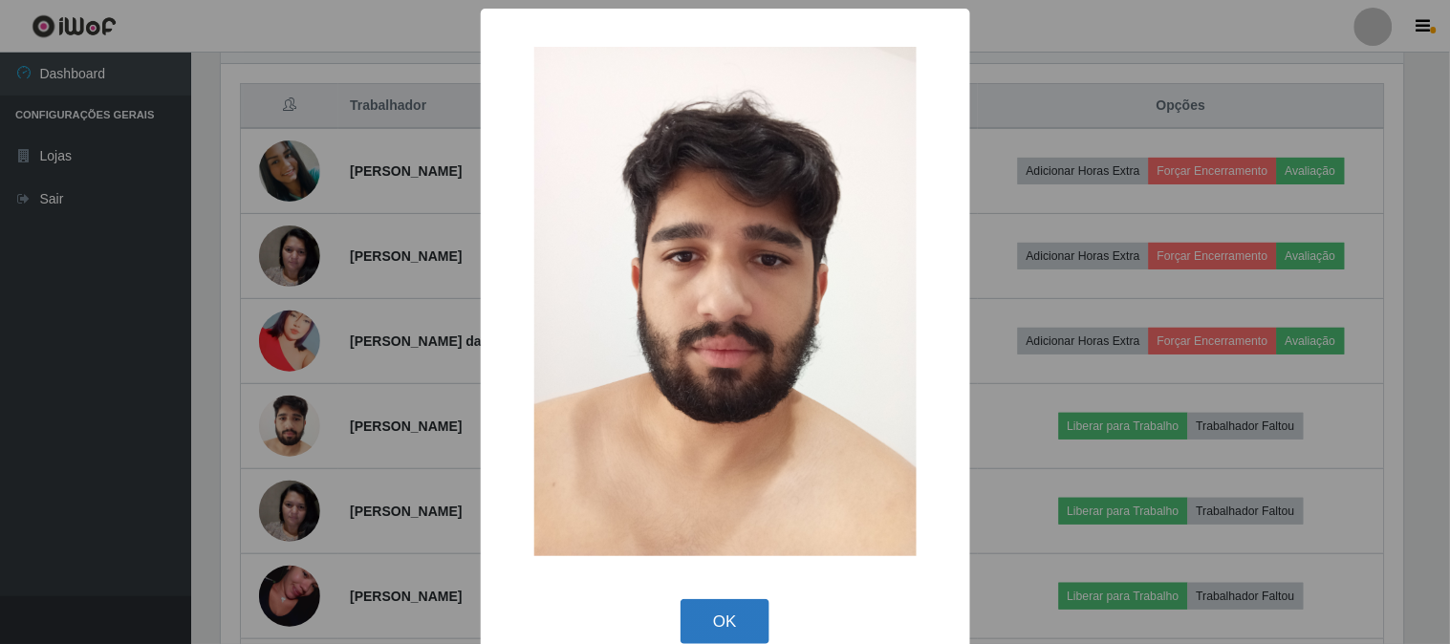
click at [740, 621] on button "OK" at bounding box center [724, 621] width 89 height 45
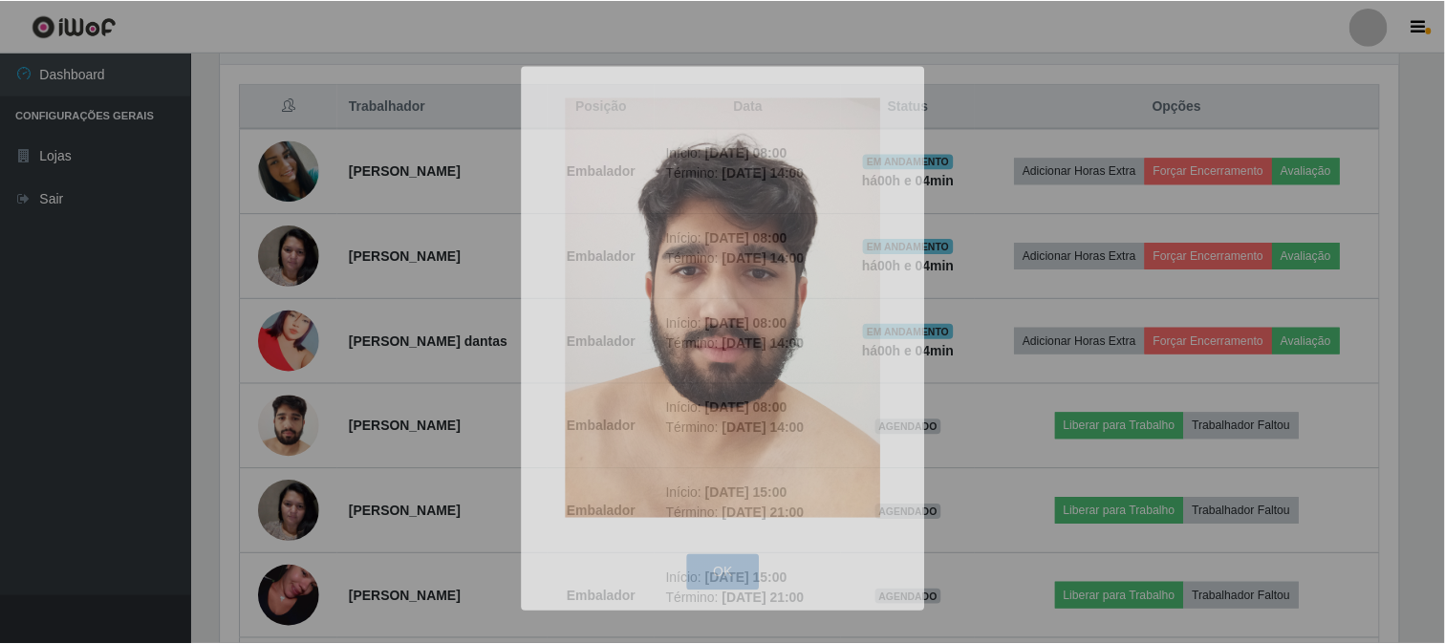
scroll to position [396, 1195]
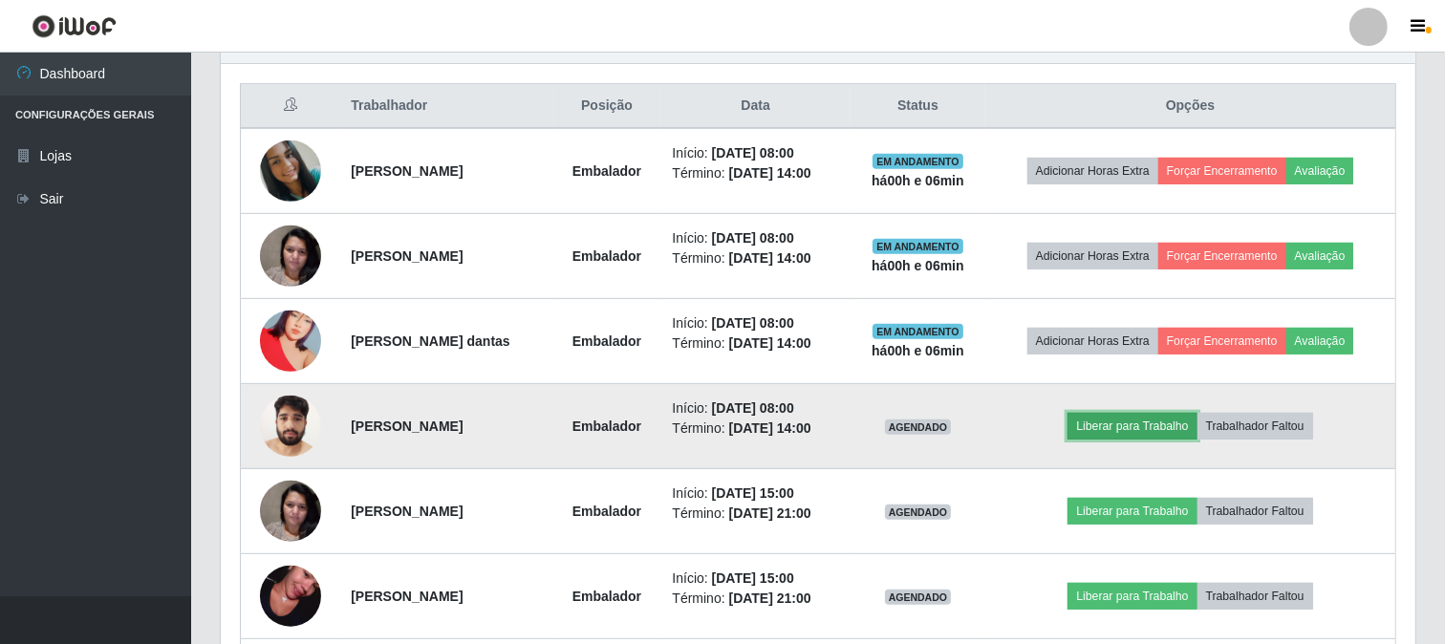
click at [1134, 431] on button "Liberar para Trabalho" at bounding box center [1131, 426] width 129 height 27
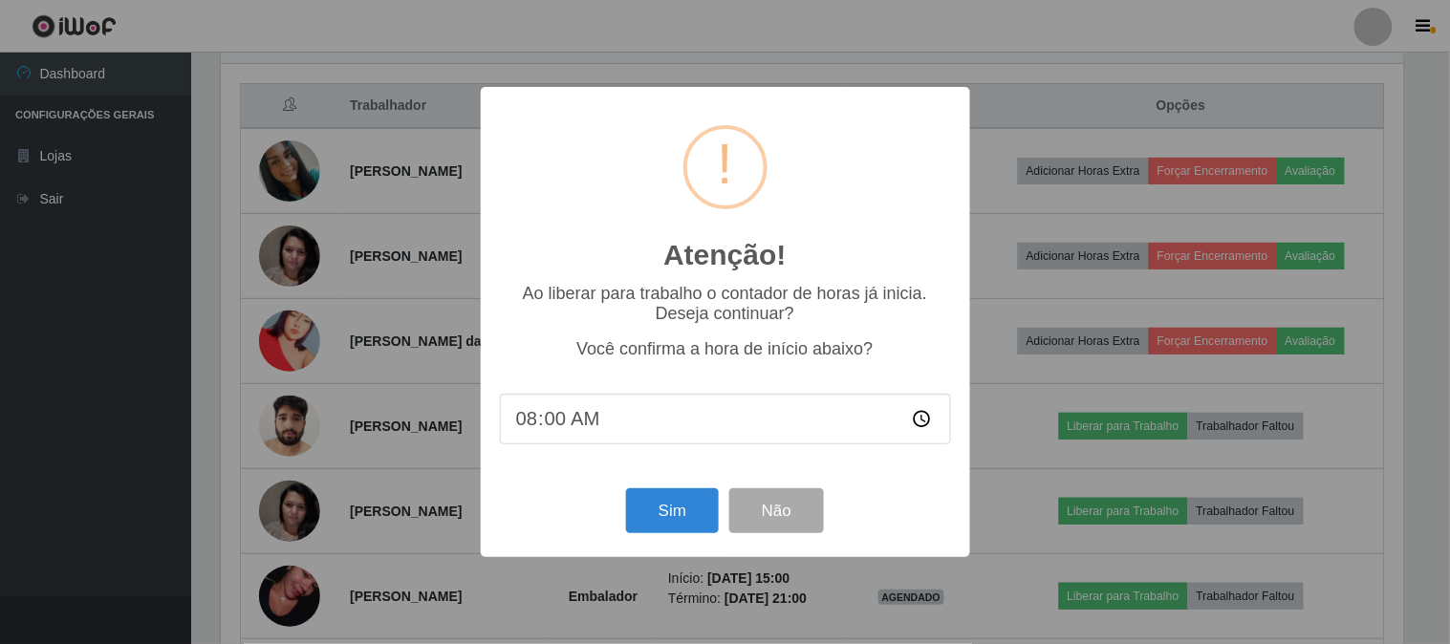
click at [633, 422] on input "08:00" at bounding box center [725, 419] width 451 height 51
type input "08:06"
click at [675, 512] on button "Sim" at bounding box center [672, 510] width 93 height 45
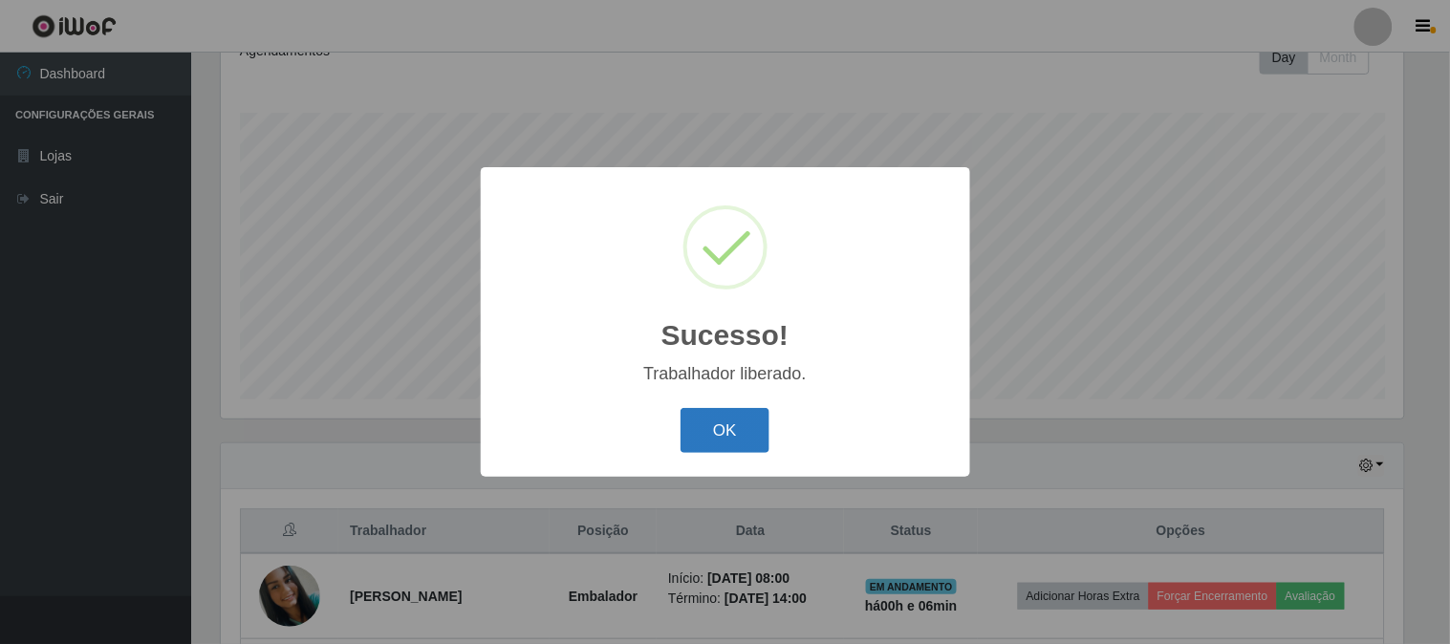
click at [737, 426] on button "OK" at bounding box center [724, 430] width 89 height 45
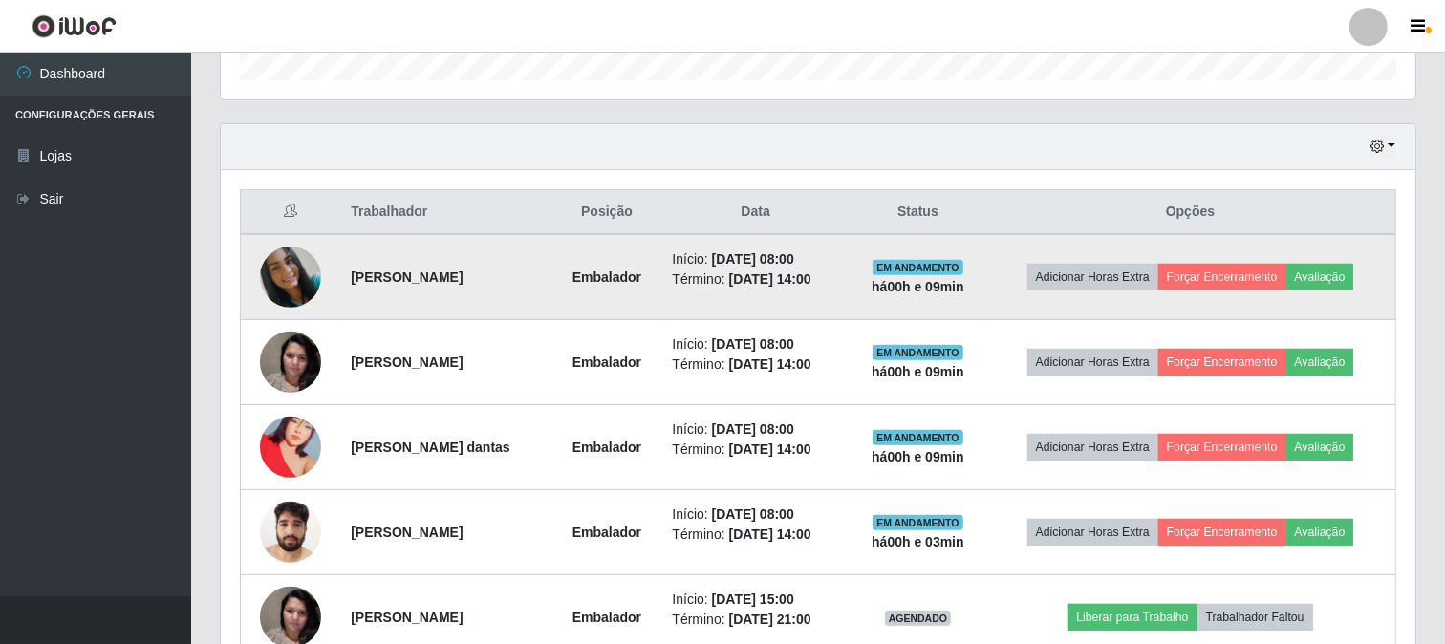
scroll to position [709, 0]
